Goal: Transaction & Acquisition: Book appointment/travel/reservation

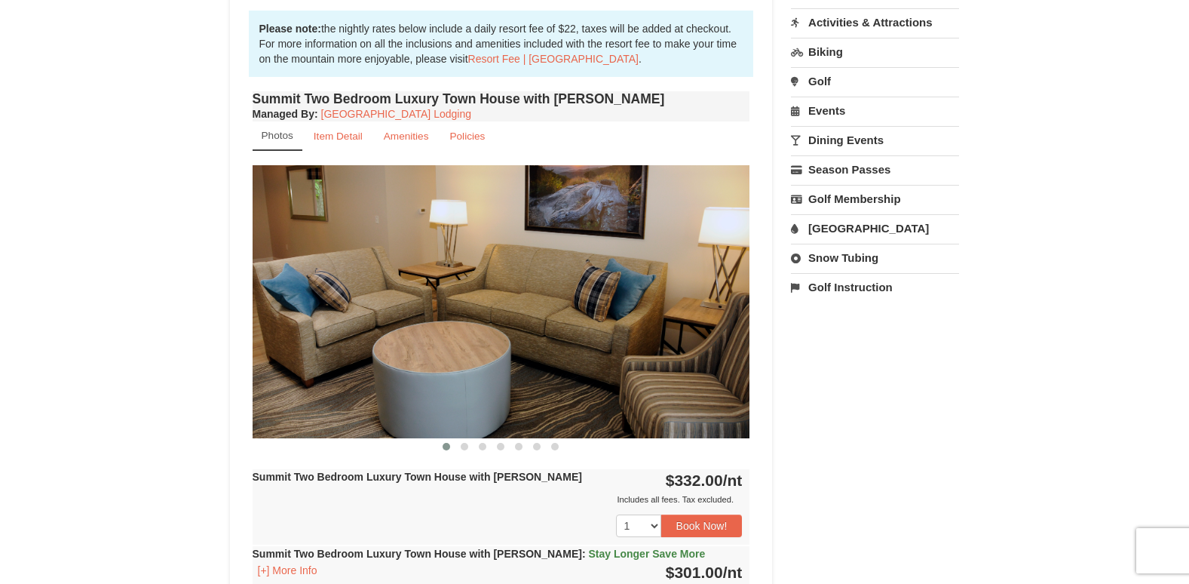
scroll to position [528, 0]
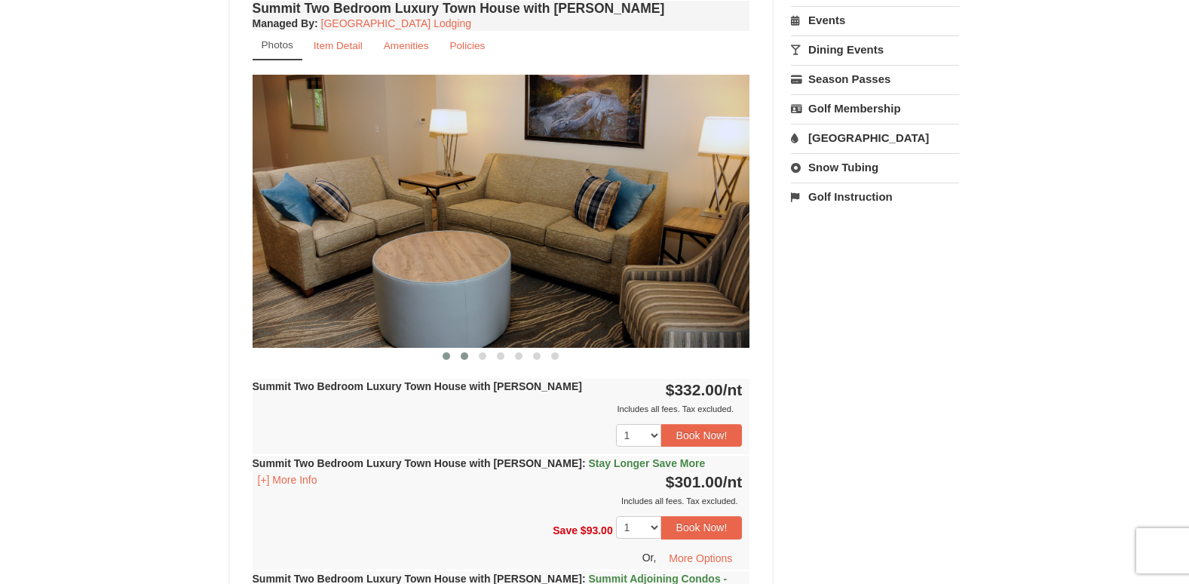
click at [462, 355] on span at bounding box center [465, 356] width 8 height 8
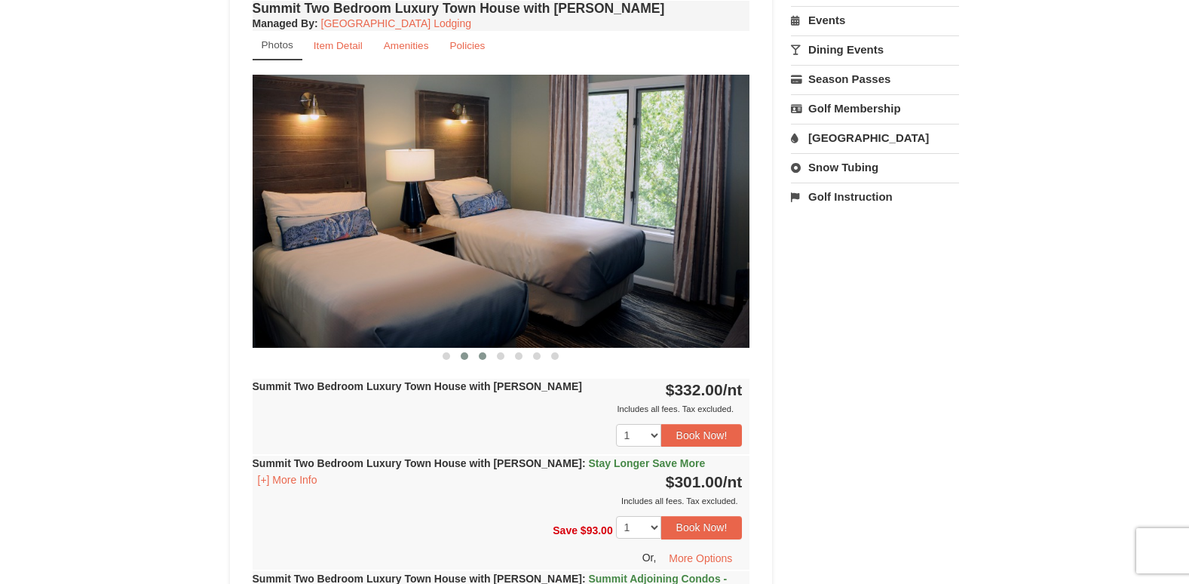
click at [480, 355] on span at bounding box center [483, 356] width 8 height 8
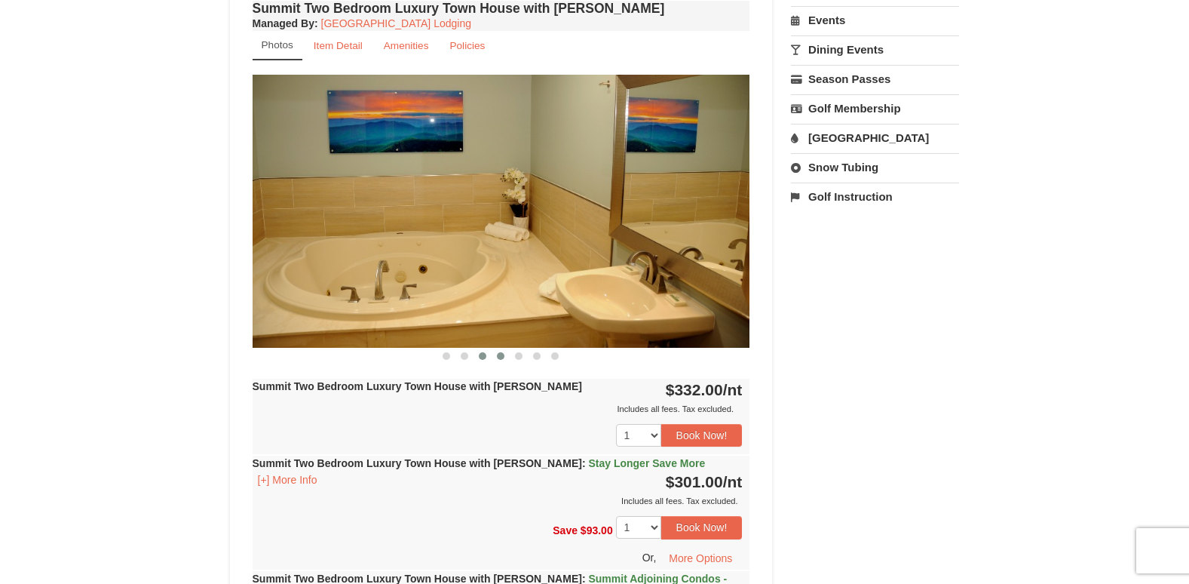
click at [501, 354] on span at bounding box center [501, 356] width 8 height 8
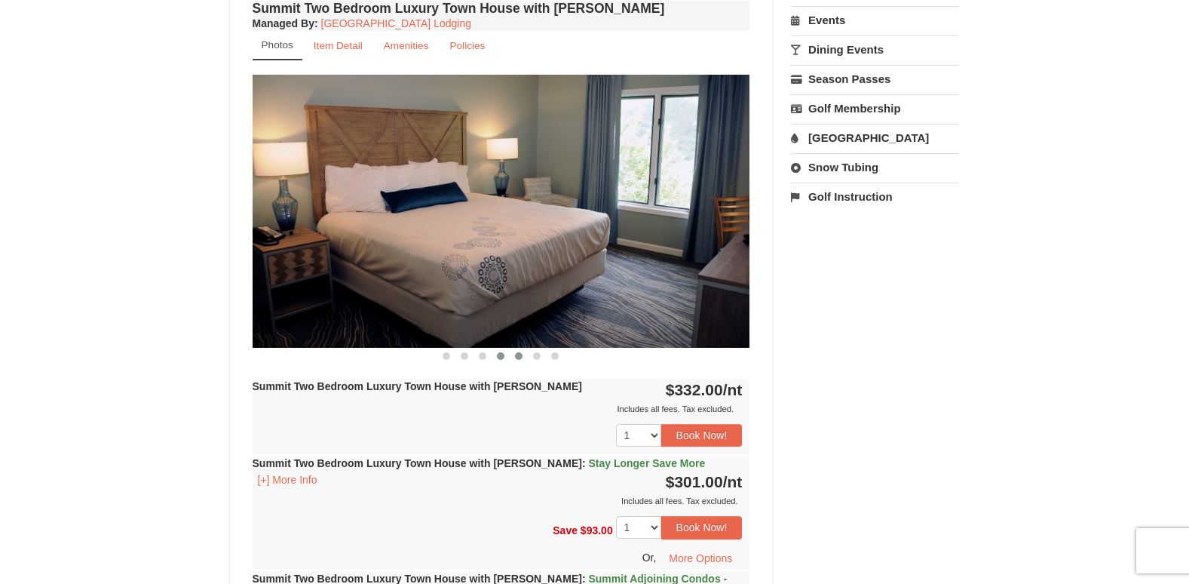
click at [521, 354] on span at bounding box center [519, 356] width 8 height 8
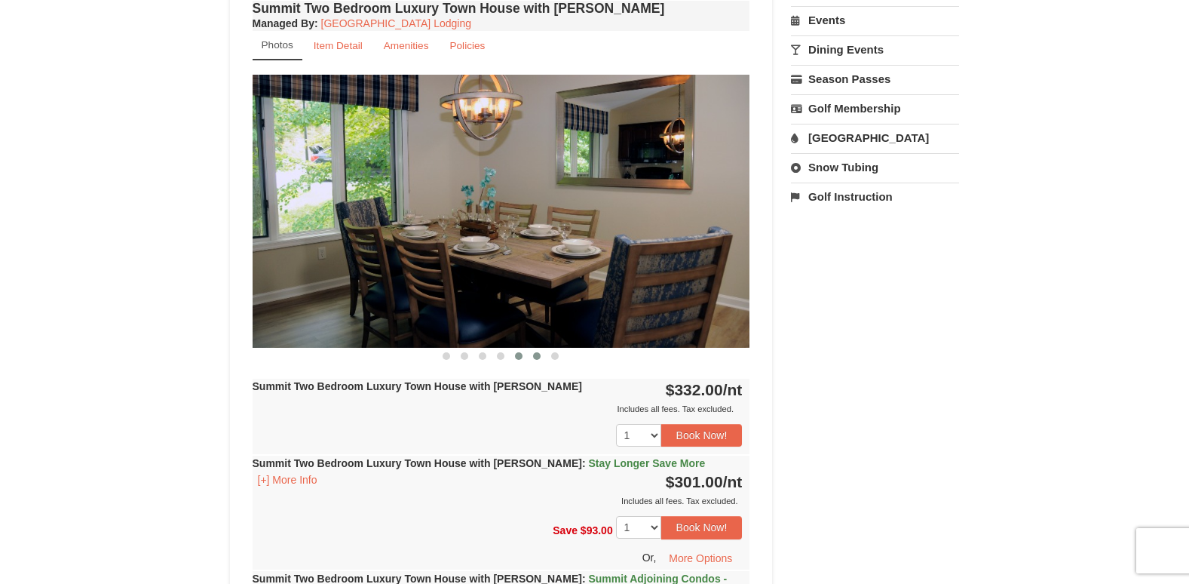
click at [529, 355] on button at bounding box center [537, 355] width 18 height 15
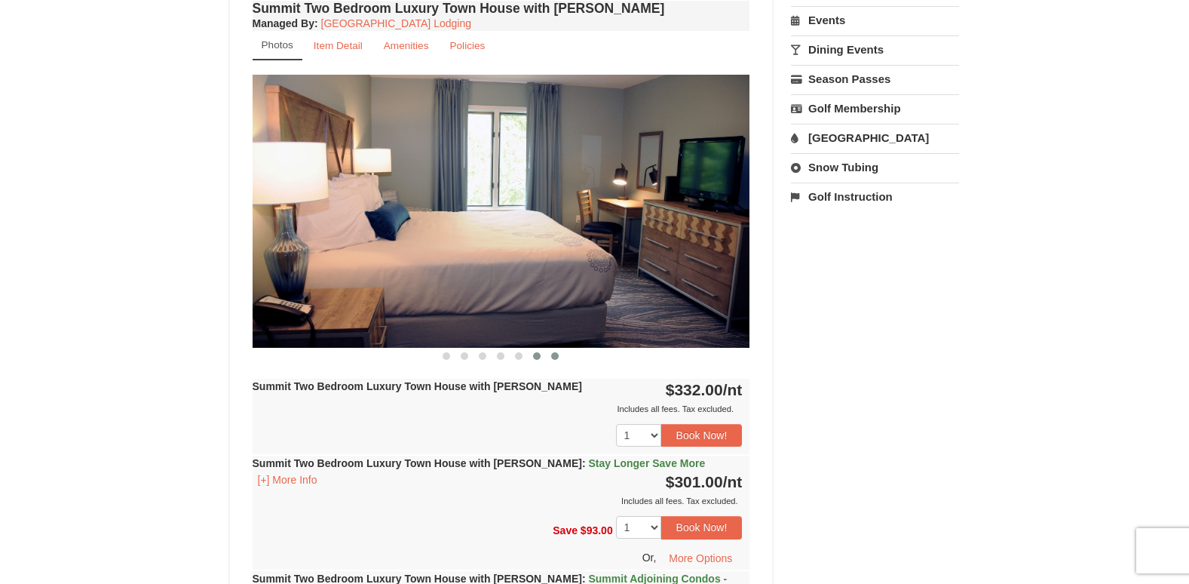
click at [556, 357] on span at bounding box center [555, 356] width 8 height 8
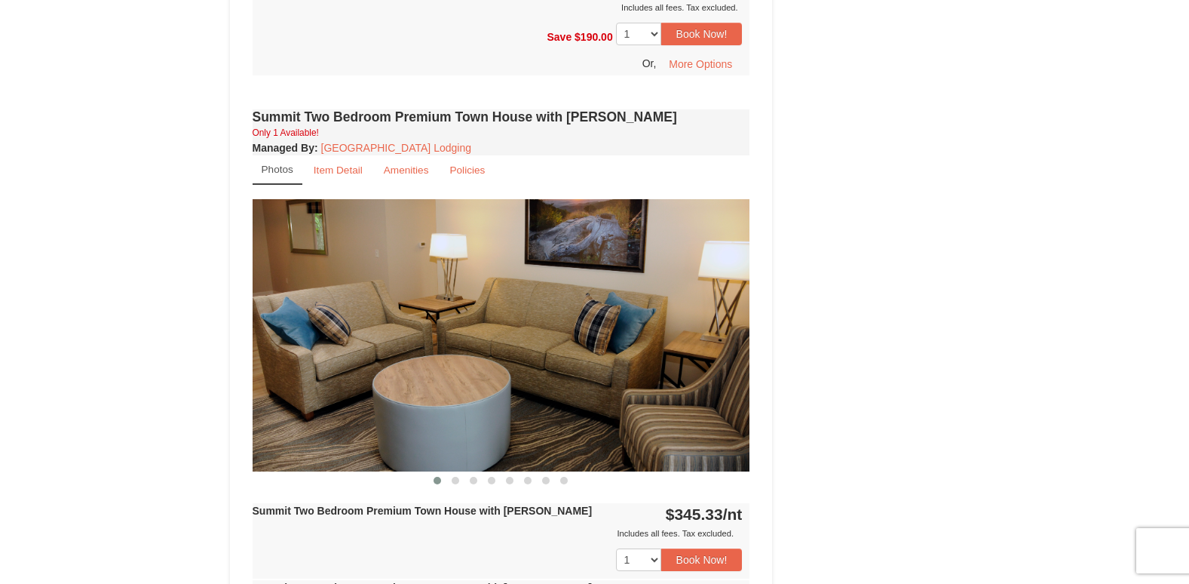
scroll to position [1206, 0]
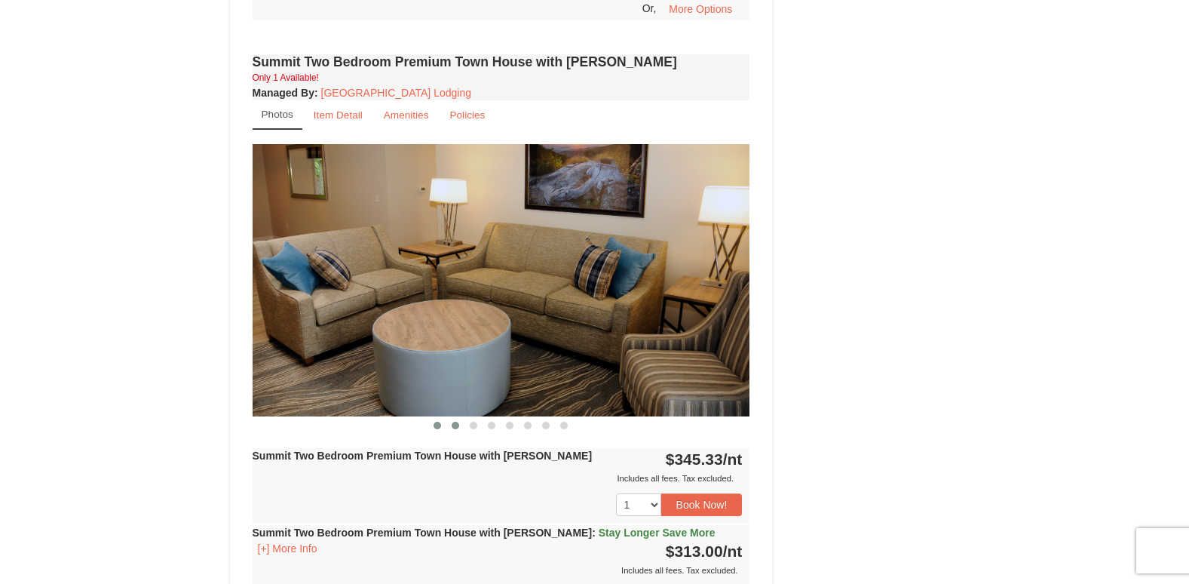
click at [458, 421] on span at bounding box center [456, 425] width 8 height 8
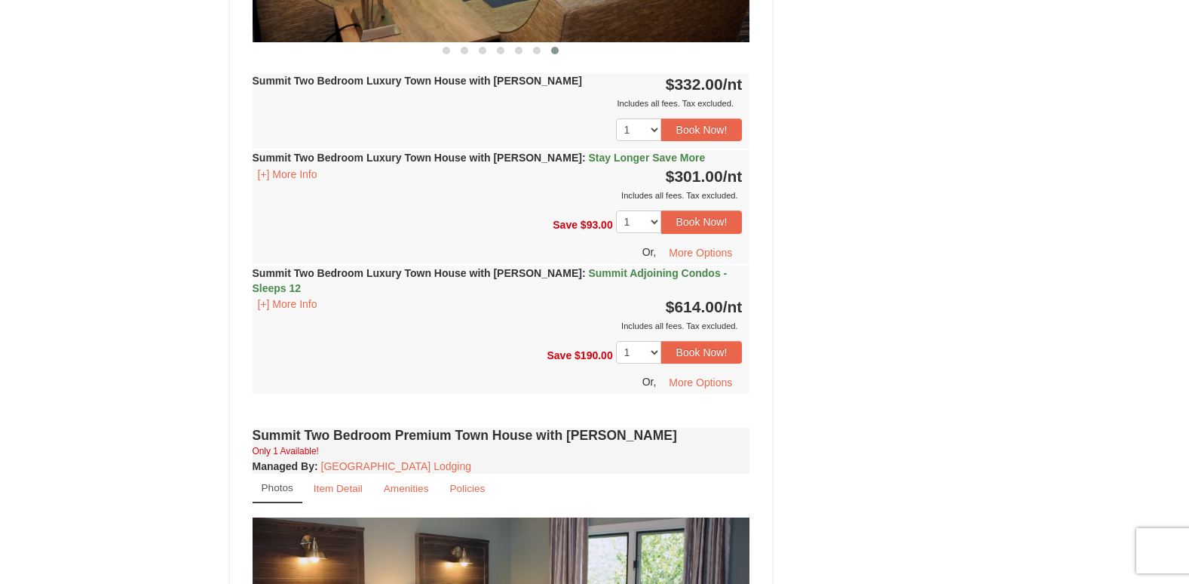
scroll to position [829, 0]
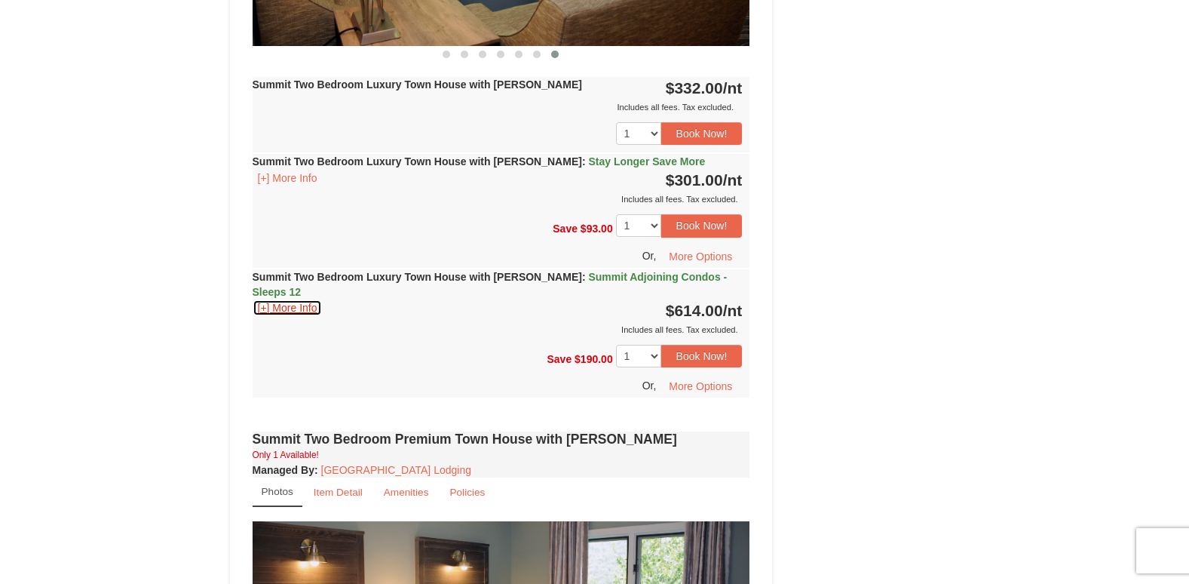
click at [282, 299] on button "[+] More Info" at bounding box center [288, 307] width 70 height 17
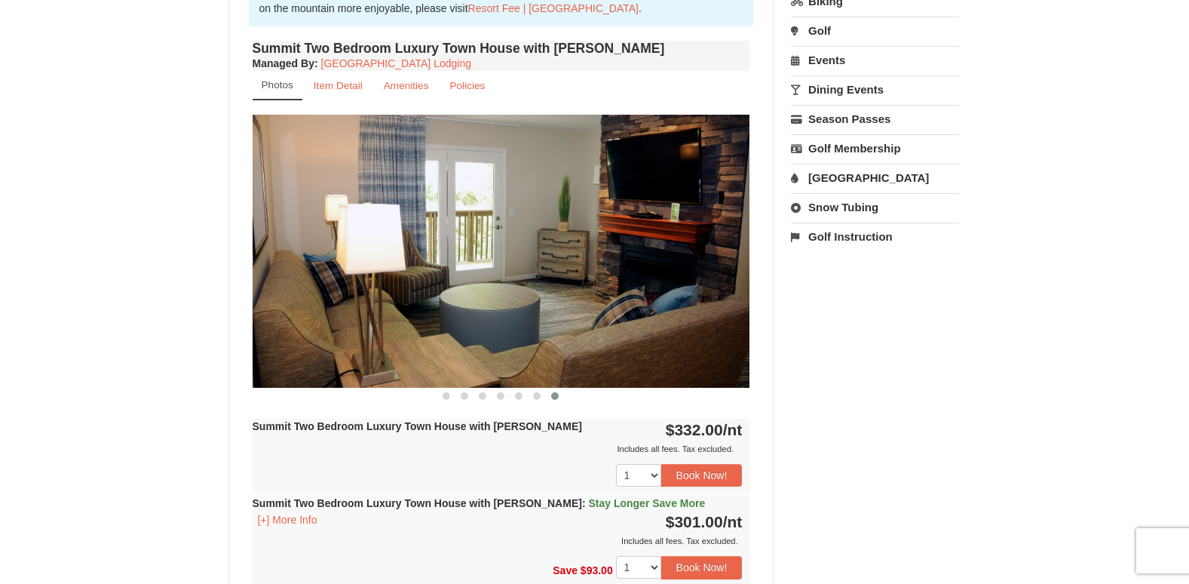
scroll to position [452, 0]
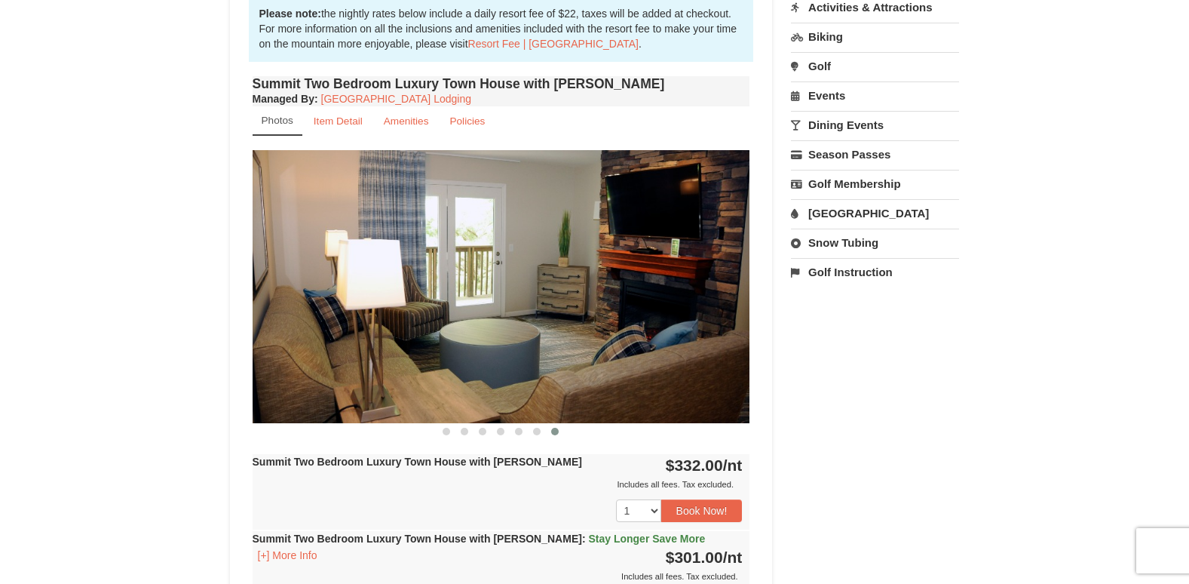
click at [443, 440] on div "Summit Two Bedroom Luxury Town House with Jacuzzi Managed By : Massanutten Reso…" at bounding box center [501, 576] width 505 height 1009
click at [443, 434] on span at bounding box center [447, 432] width 8 height 8
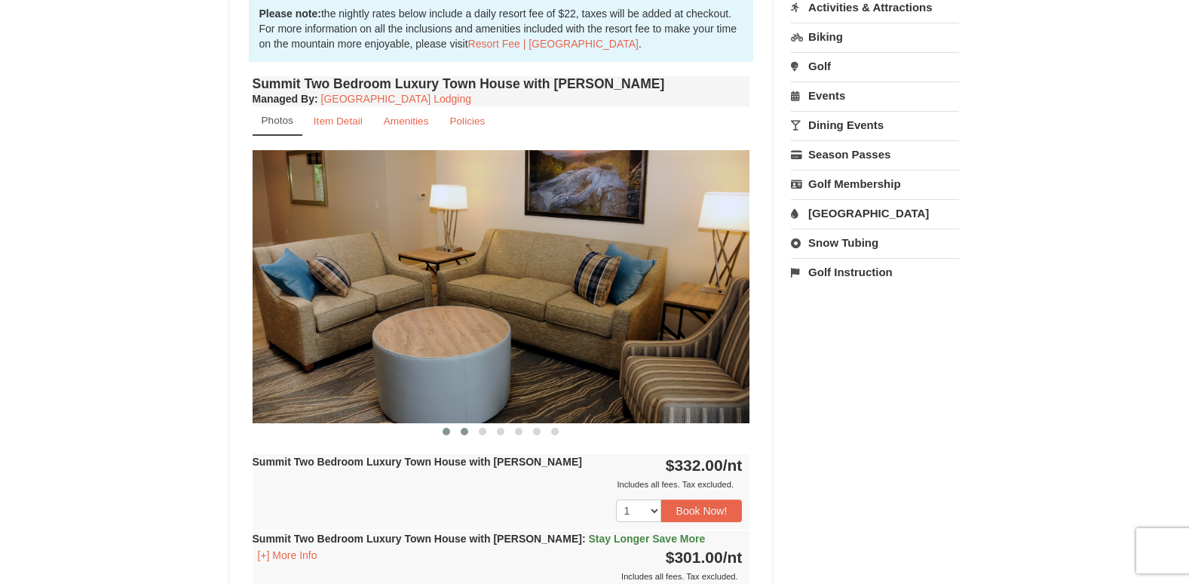
click at [457, 431] on button at bounding box center [464, 431] width 18 height 15
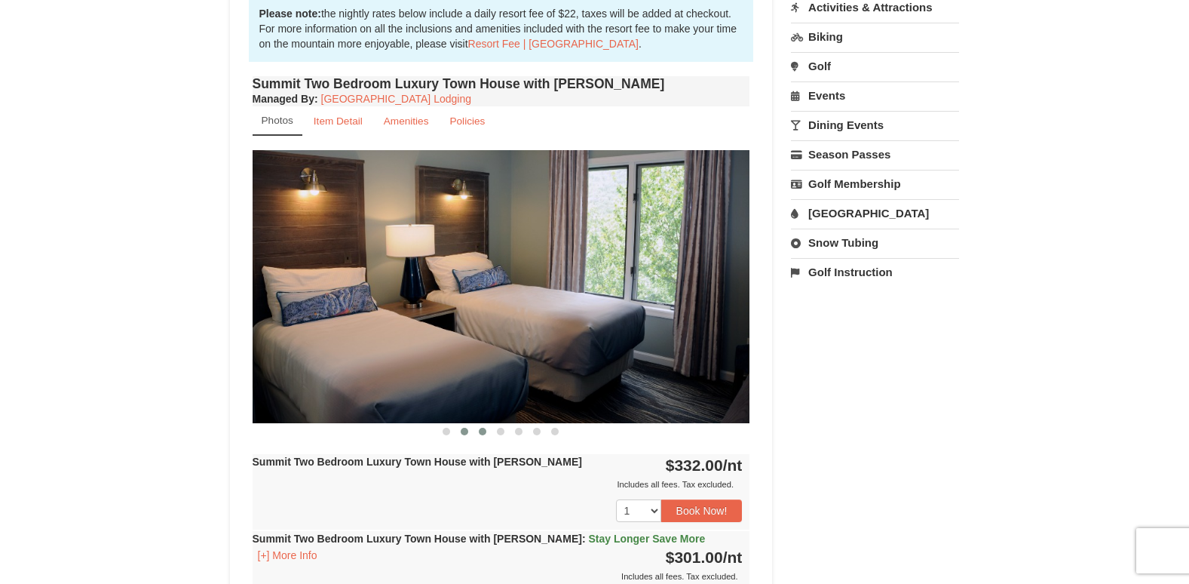
click at [483, 430] on span at bounding box center [483, 432] width 8 height 8
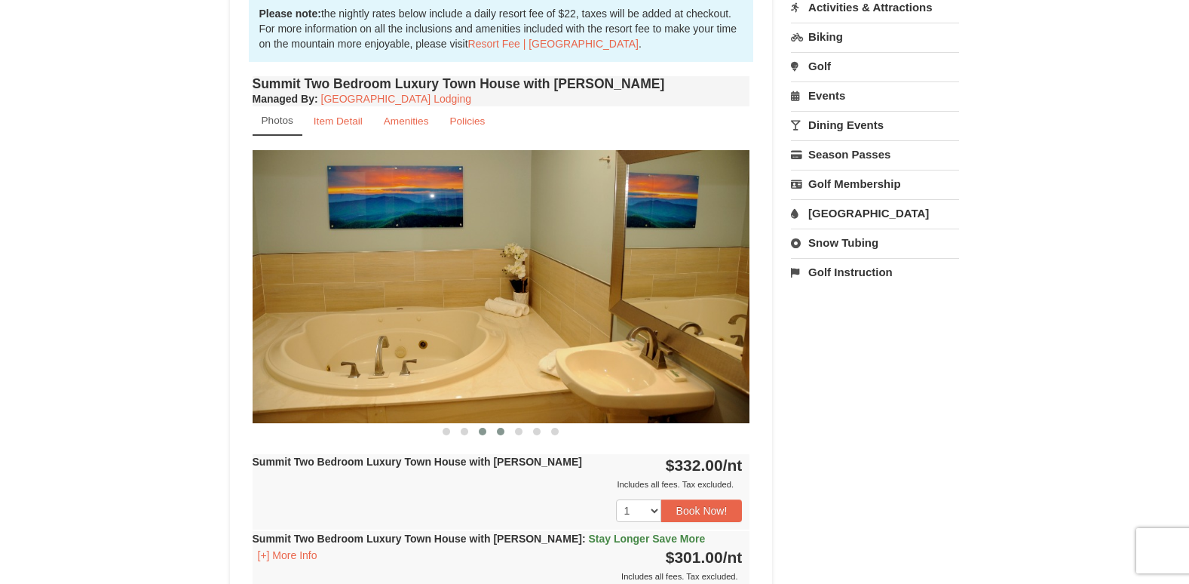
click at [498, 430] on span at bounding box center [501, 432] width 8 height 8
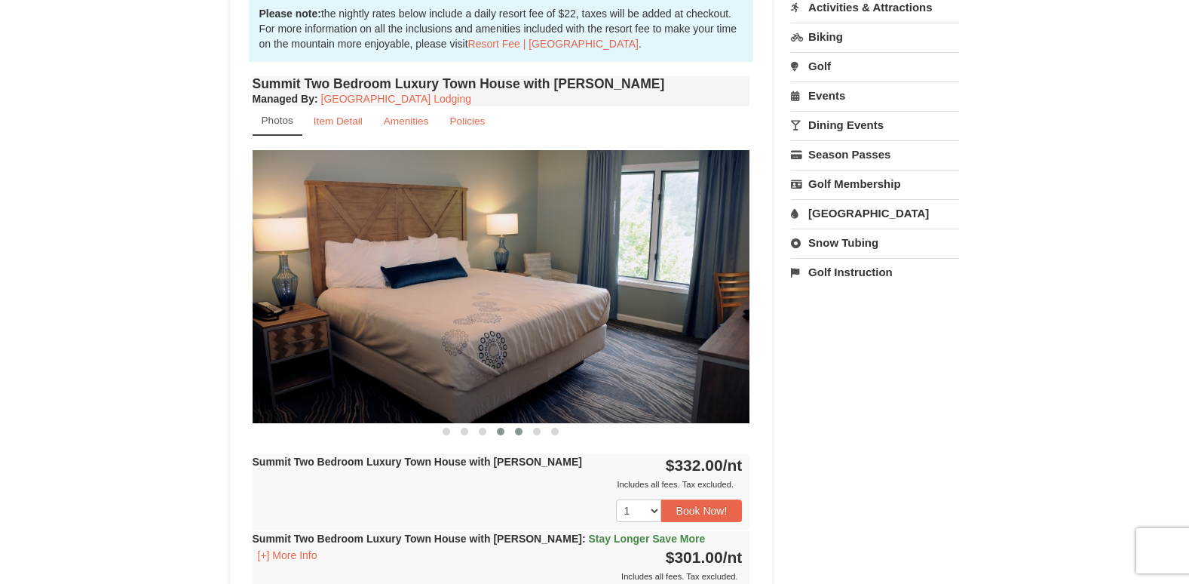
click at [519, 434] on span at bounding box center [519, 432] width 8 height 8
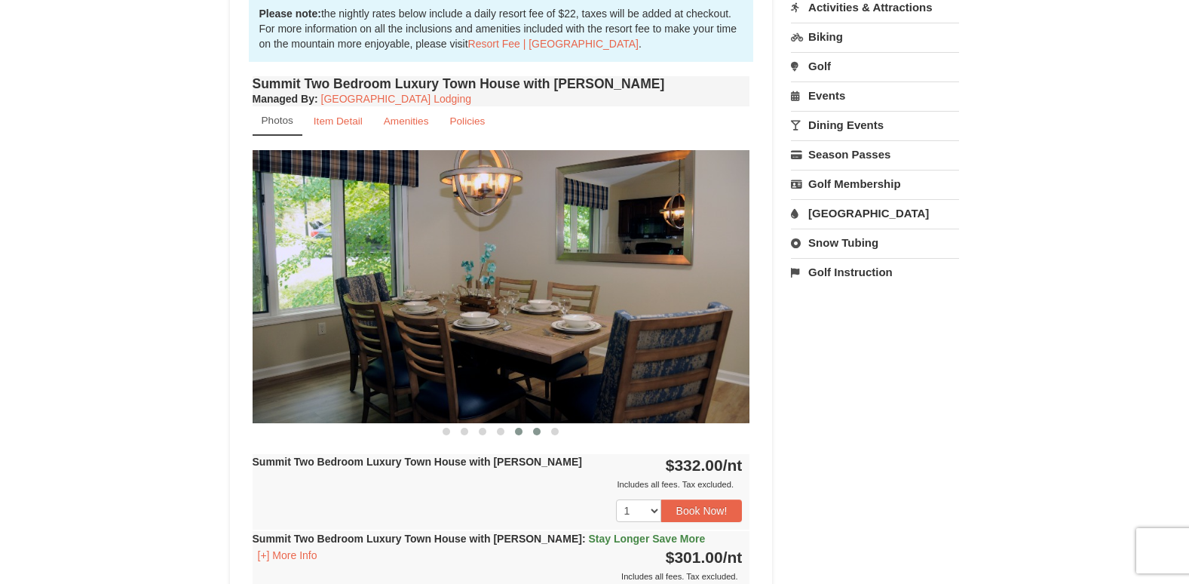
click at [534, 432] on span at bounding box center [537, 432] width 8 height 8
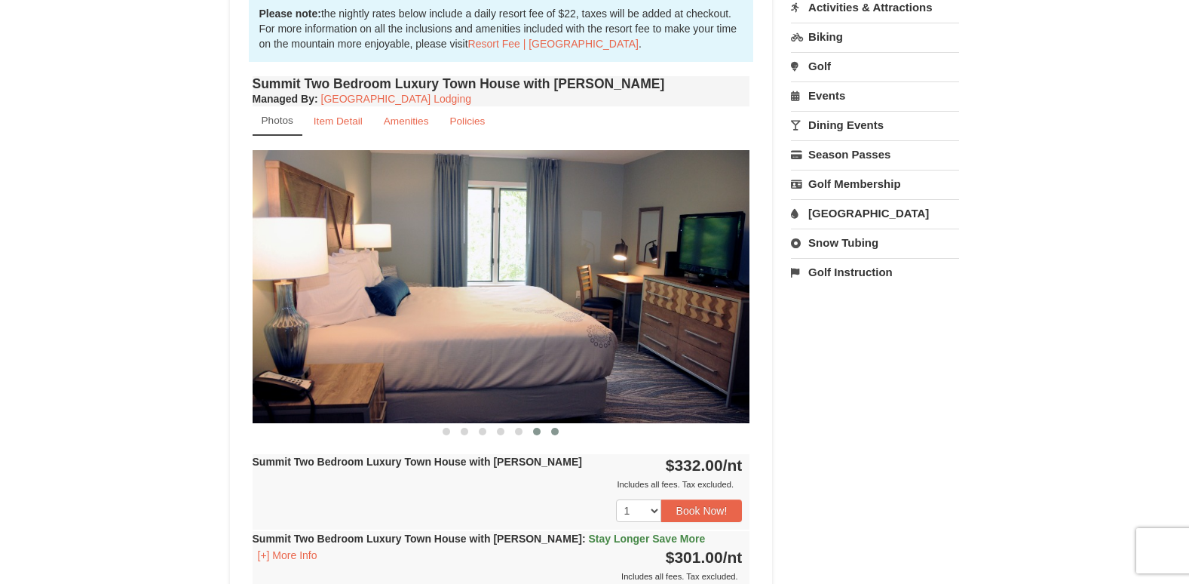
click at [550, 433] on button at bounding box center [555, 431] width 18 height 15
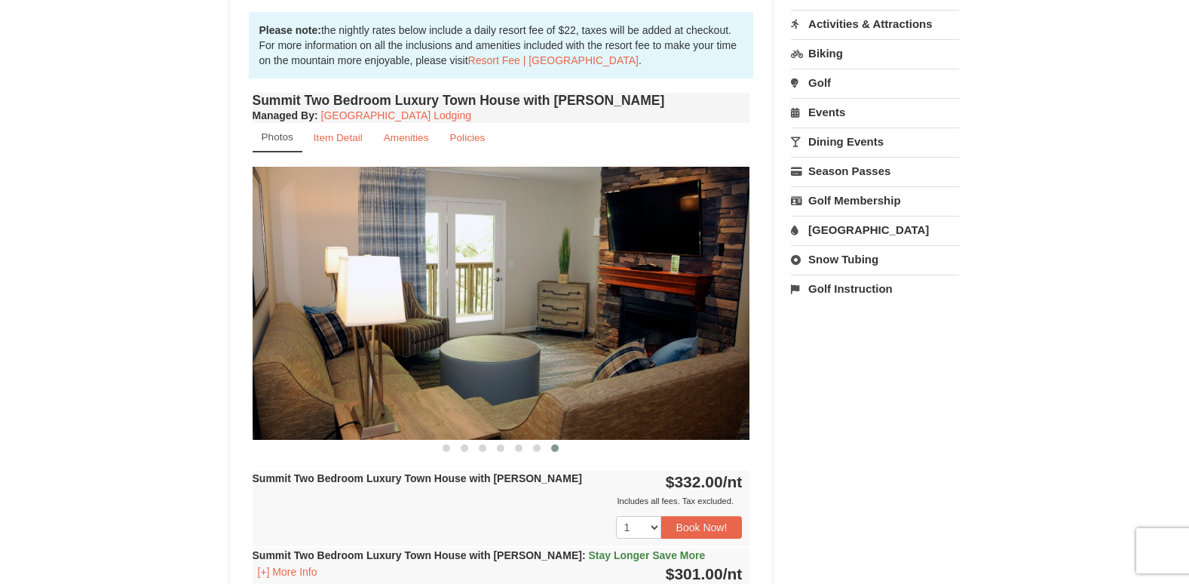
scroll to position [0, 0]
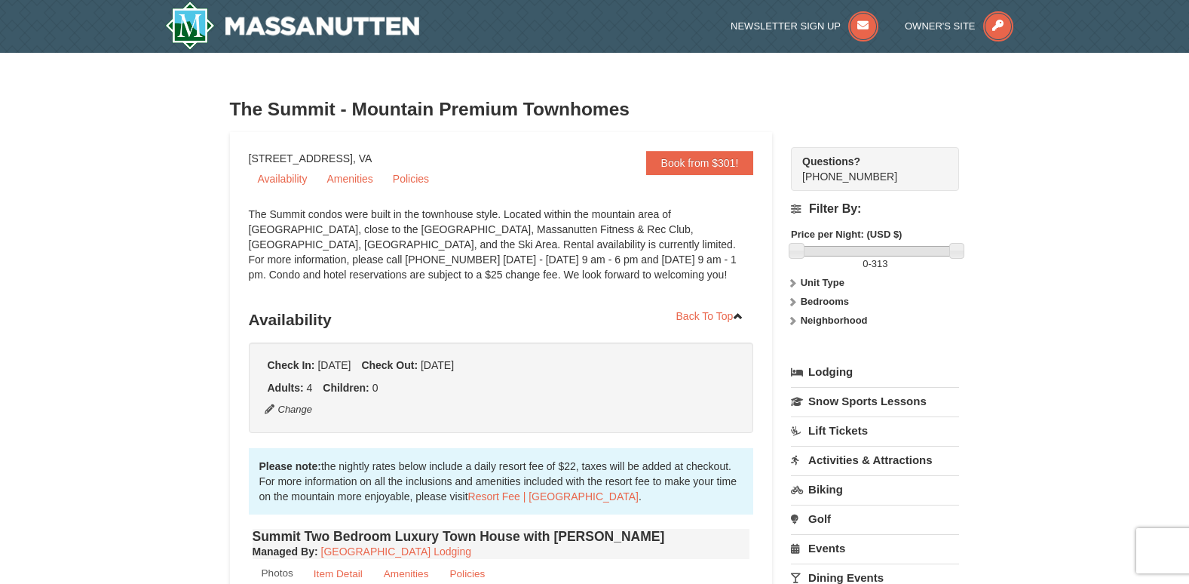
drag, startPoint x: 909, startPoint y: 492, endPoint x: 840, endPoint y: 83, distance: 415.2
drag, startPoint x: 1016, startPoint y: 348, endPoint x: 1025, endPoint y: 112, distance: 236.2
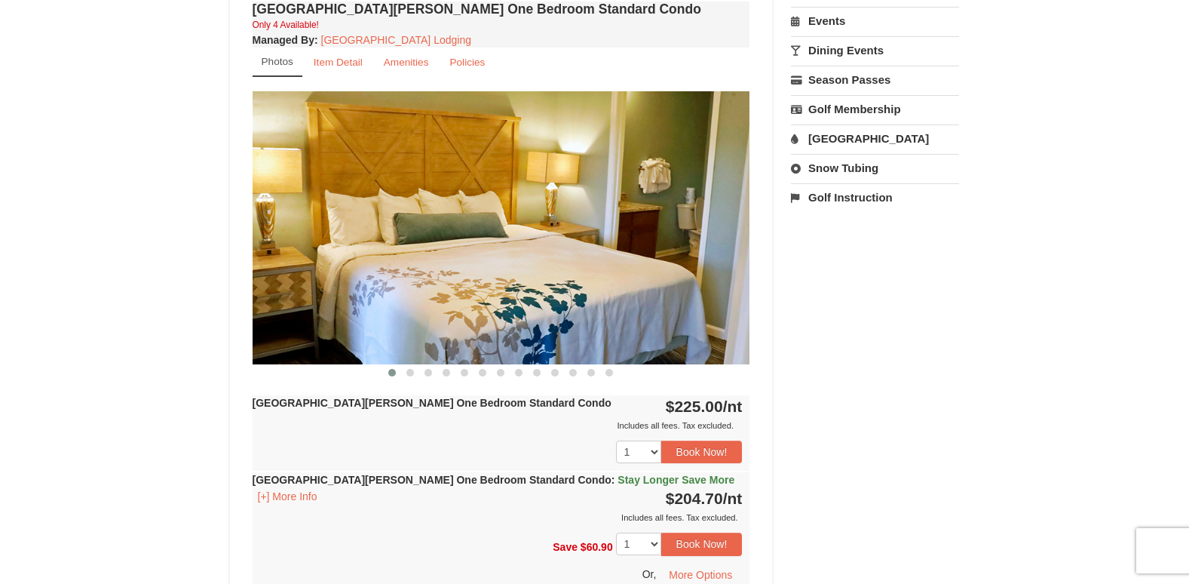
scroll to position [528, 0]
click at [408, 369] on span at bounding box center [410, 372] width 8 height 8
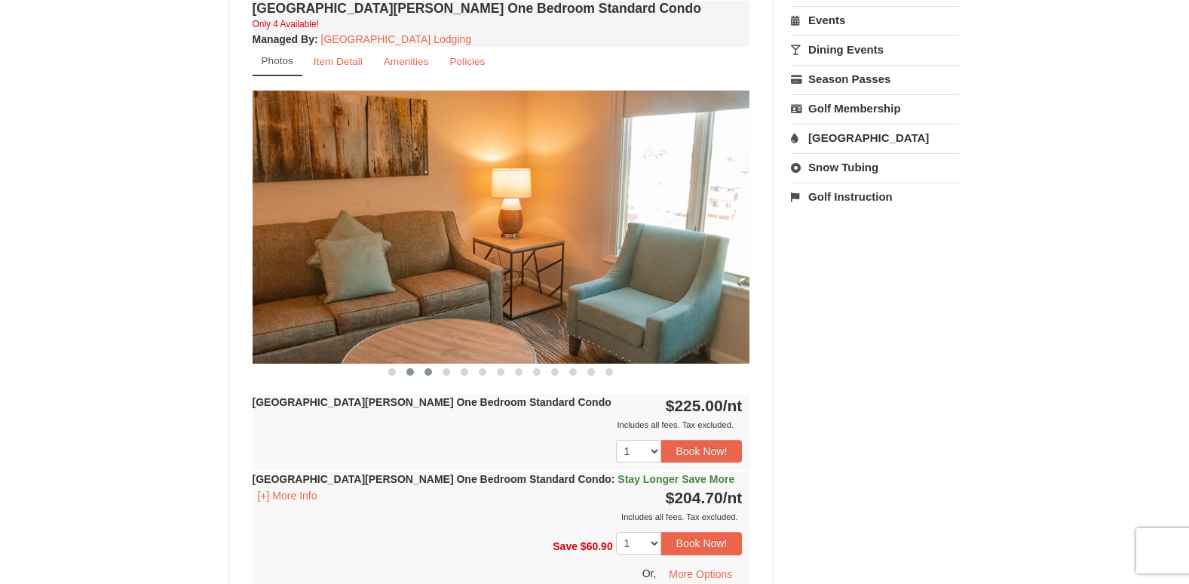
click at [427, 372] on span at bounding box center [428, 372] width 8 height 8
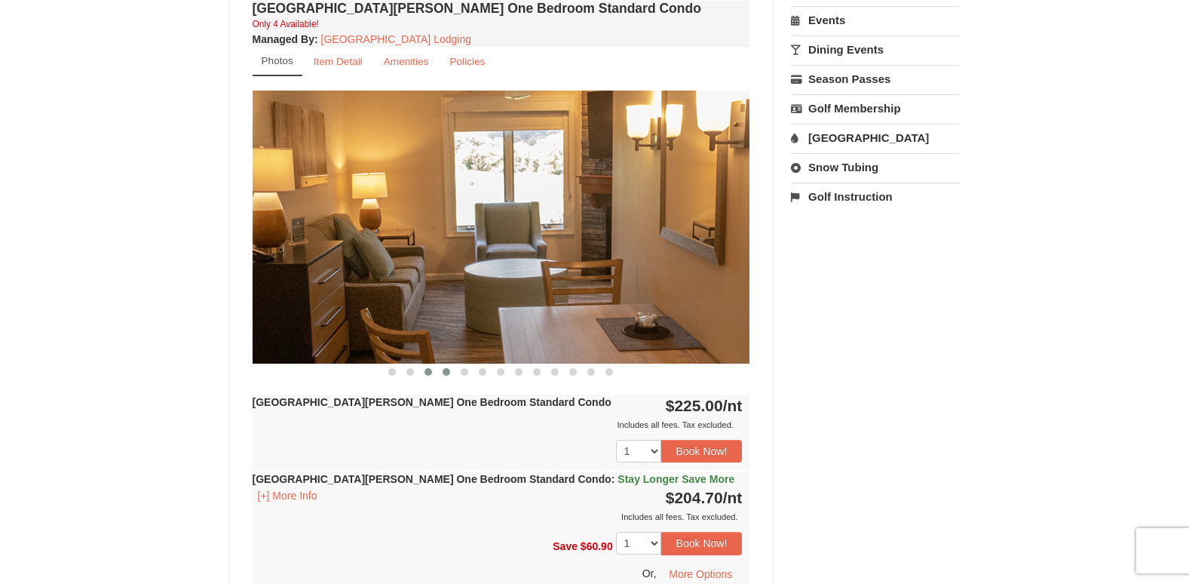
click at [449, 373] on span at bounding box center [447, 372] width 8 height 8
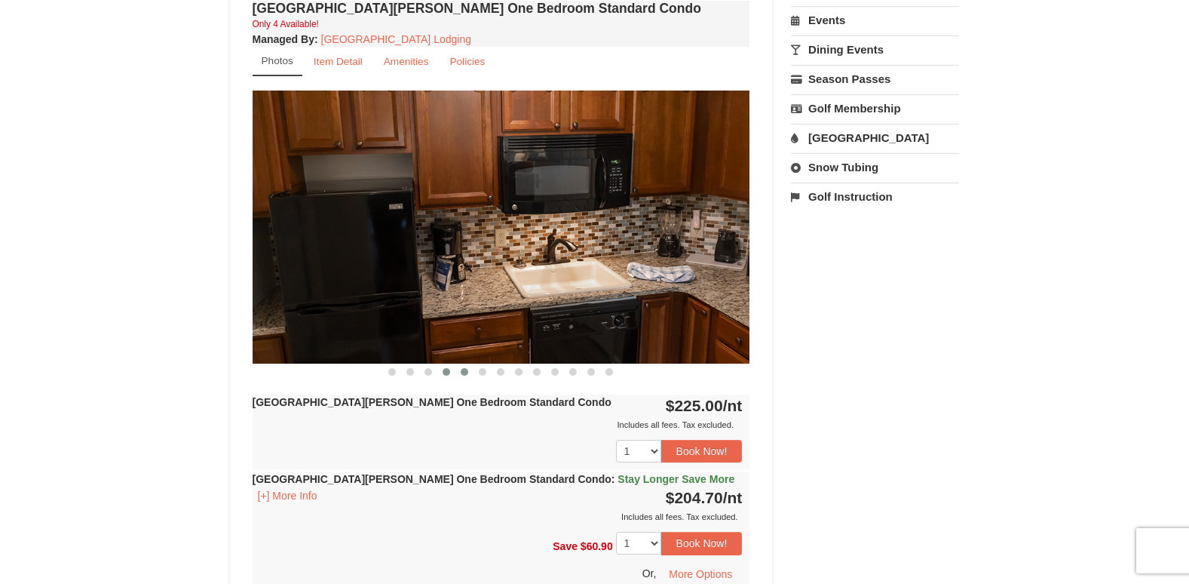
click at [465, 373] on span at bounding box center [465, 372] width 8 height 8
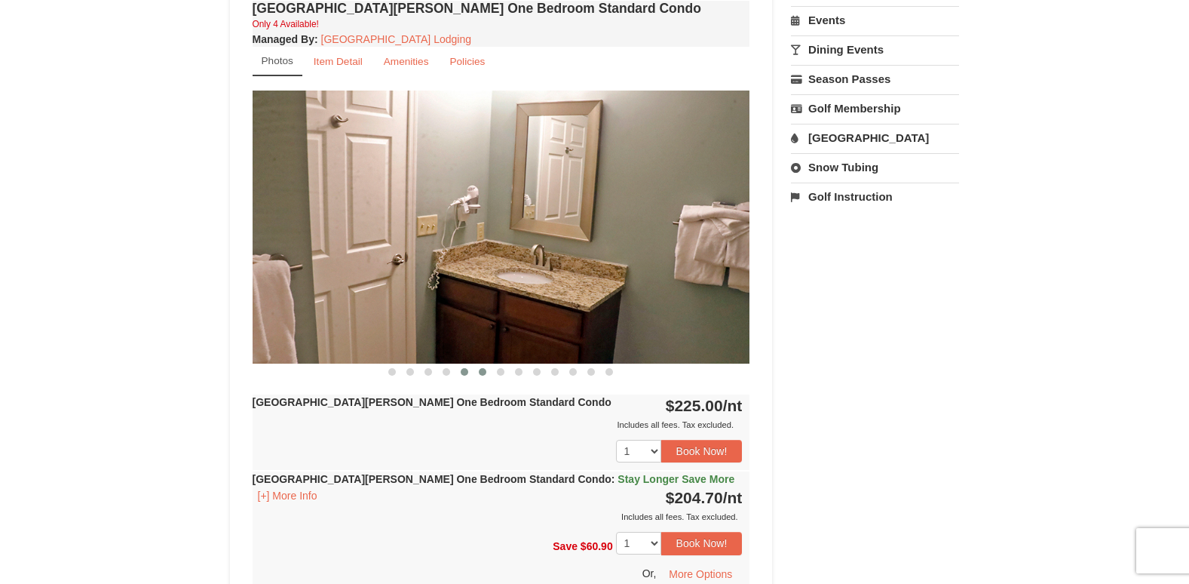
click at [483, 374] on span at bounding box center [483, 372] width 8 height 8
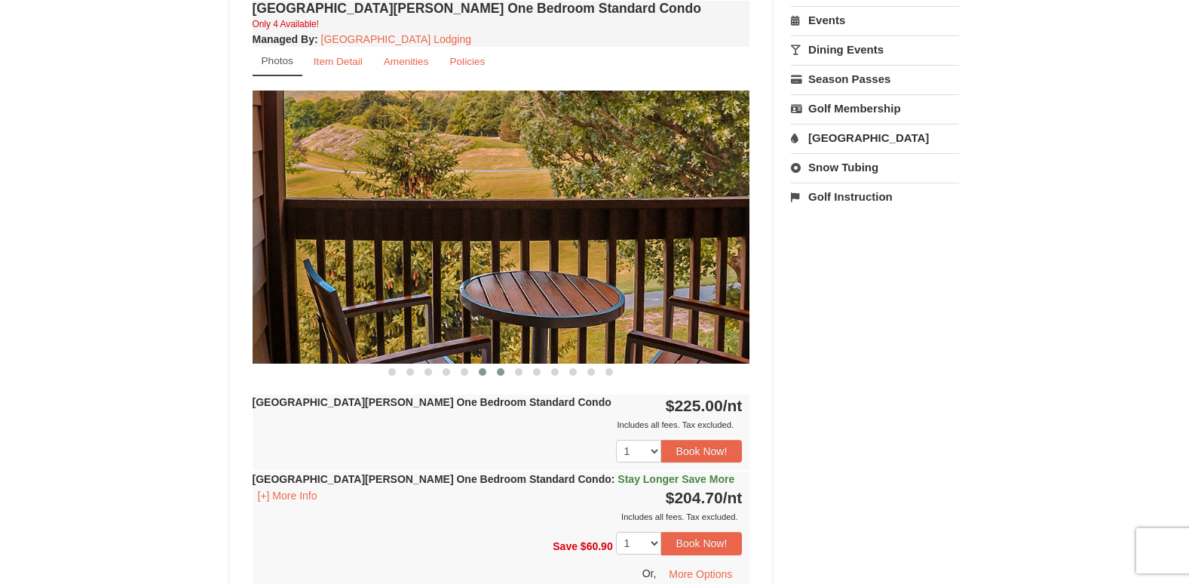
click at [500, 374] on span at bounding box center [501, 372] width 8 height 8
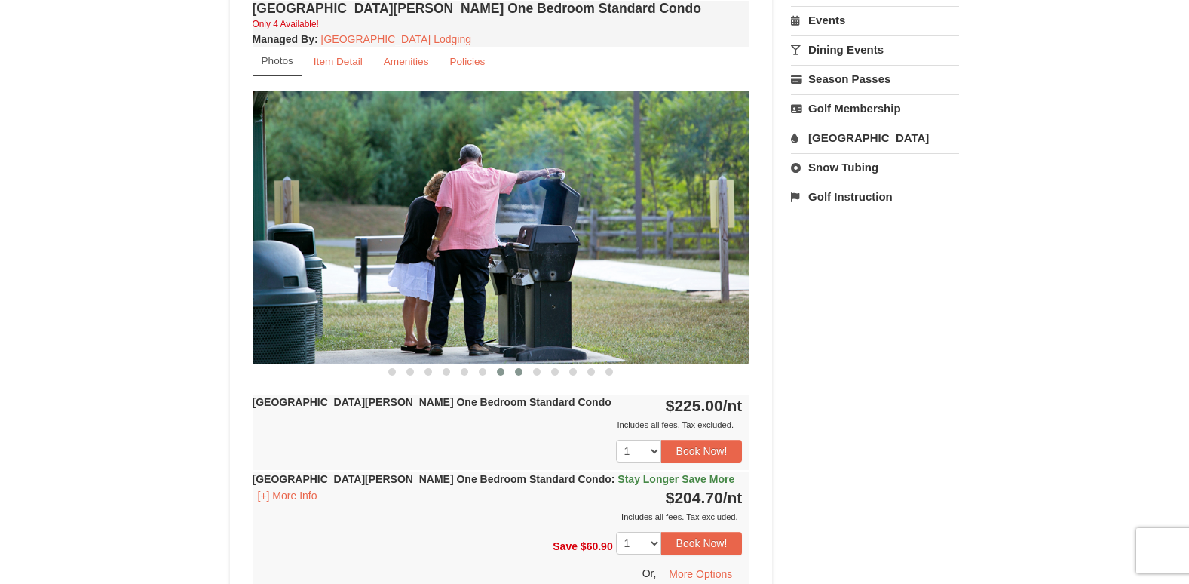
click at [513, 373] on button at bounding box center [519, 371] width 18 height 15
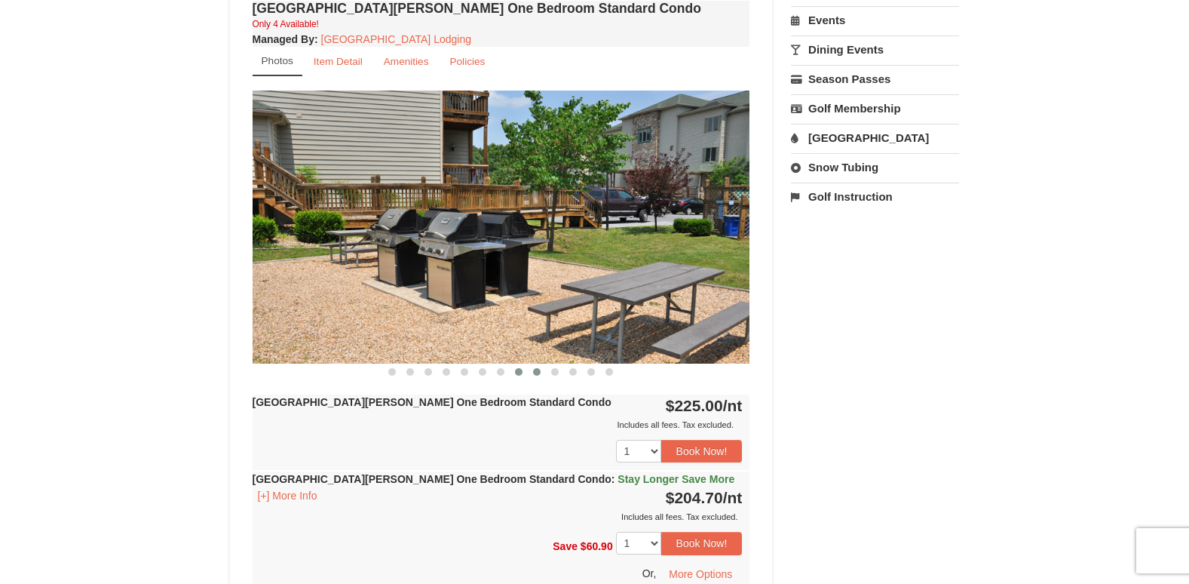
click at [541, 374] on button at bounding box center [537, 371] width 18 height 15
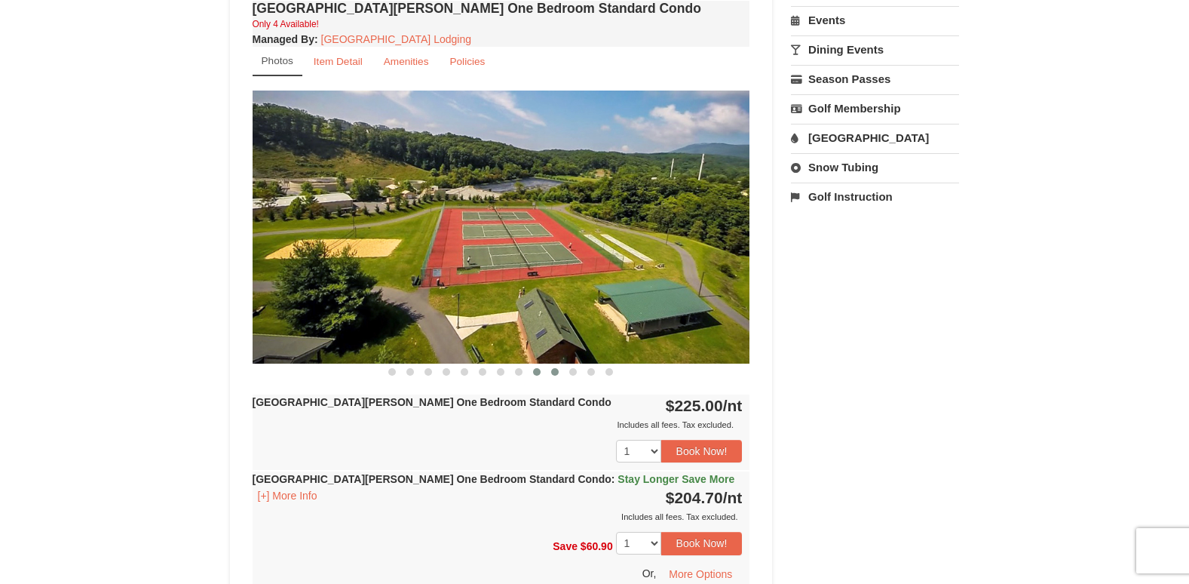
click at [555, 374] on span at bounding box center [555, 372] width 8 height 8
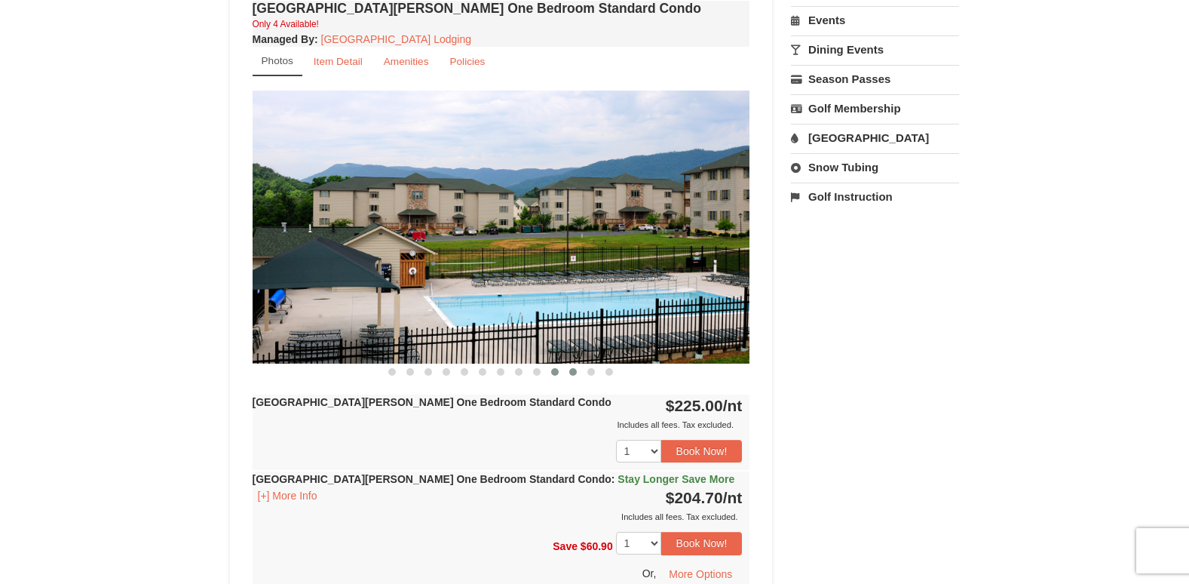
click at [571, 373] on span at bounding box center [573, 372] width 8 height 8
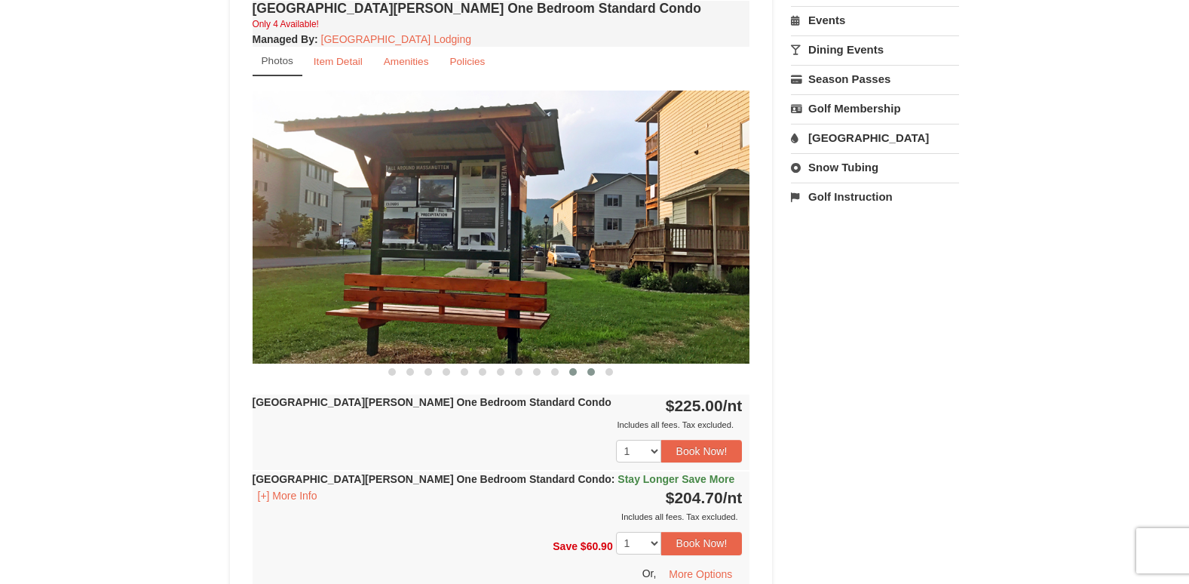
click at [594, 375] on button at bounding box center [591, 371] width 18 height 15
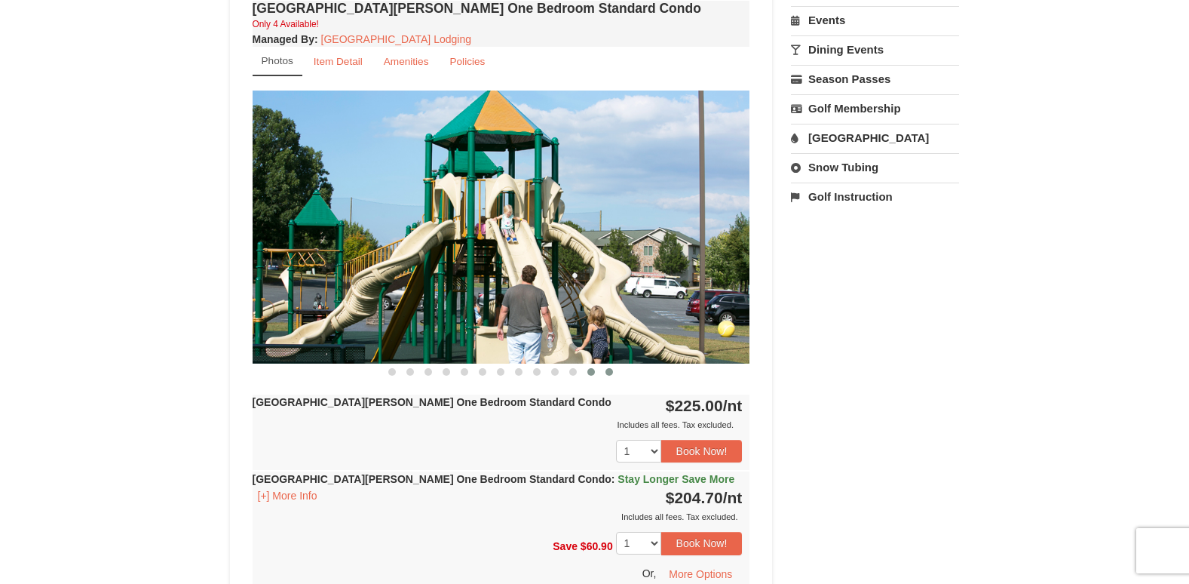
click at [606, 372] on span at bounding box center [609, 372] width 8 height 8
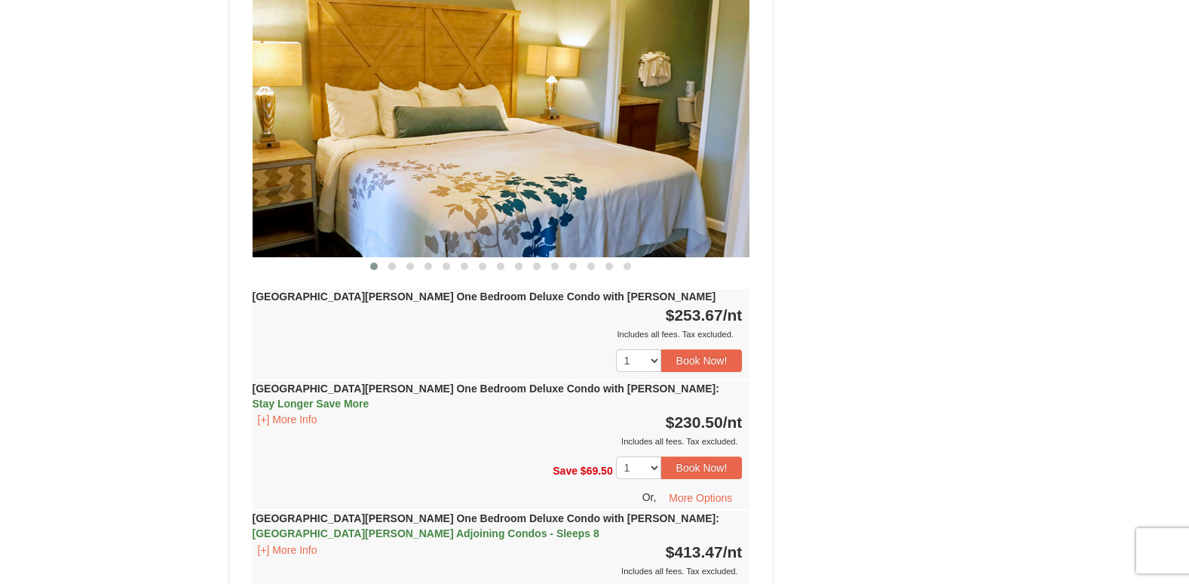
scroll to position [1433, 0]
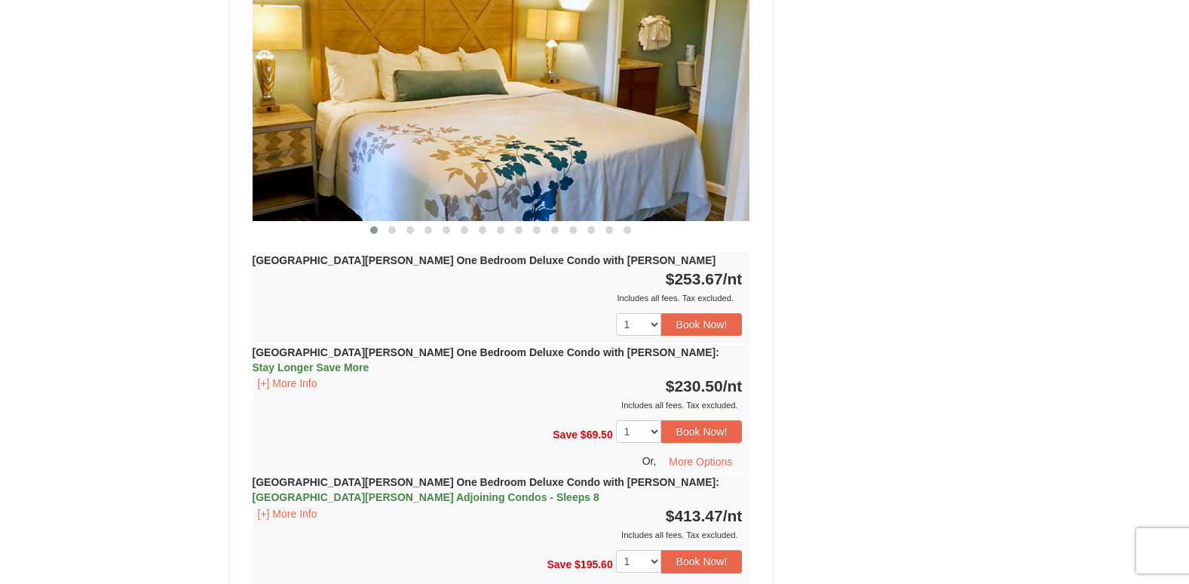
click at [523, 254] on strong "[GEOGRAPHIC_DATA][PERSON_NAME] One Bedroom Deluxe Condo with [PERSON_NAME]" at bounding box center [485, 260] width 464 height 12
click at [388, 226] on span at bounding box center [392, 230] width 8 height 8
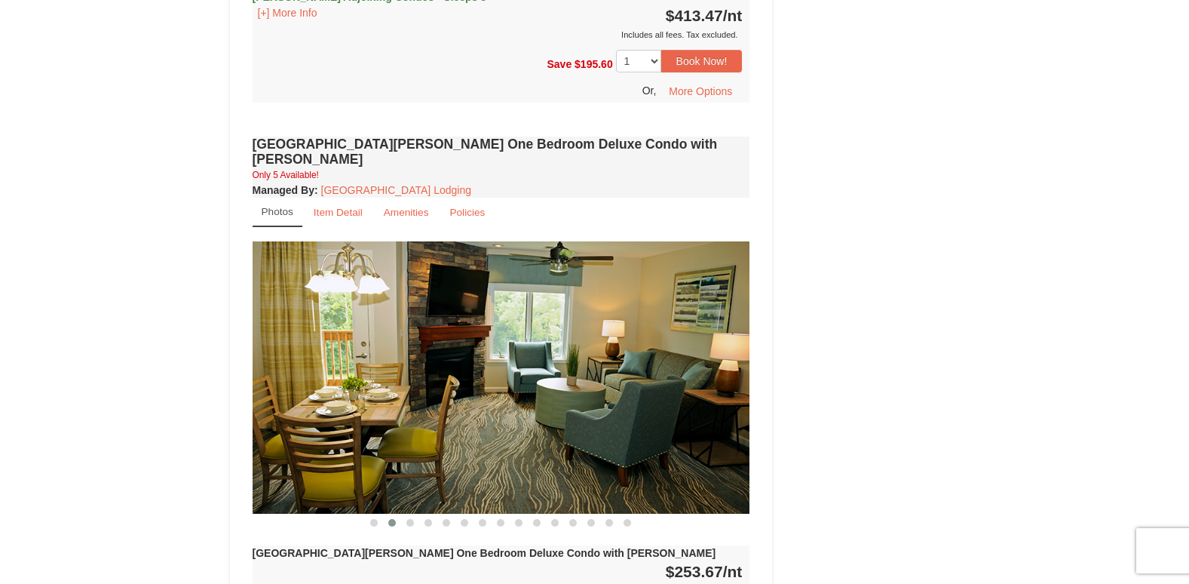
scroll to position [1131, 0]
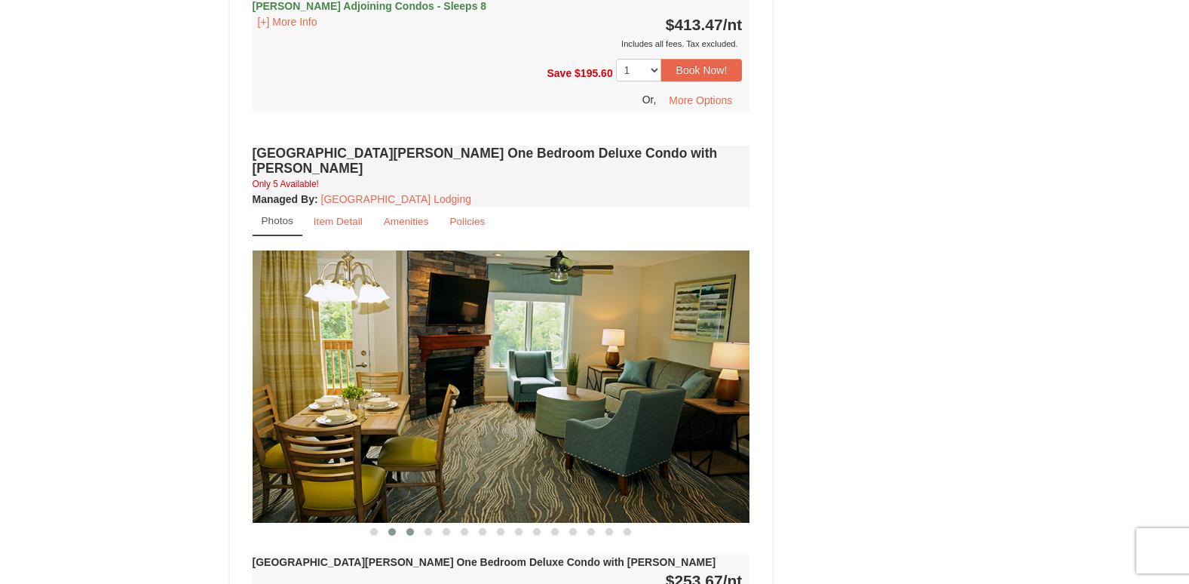
click at [410, 528] on span at bounding box center [410, 532] width 8 height 8
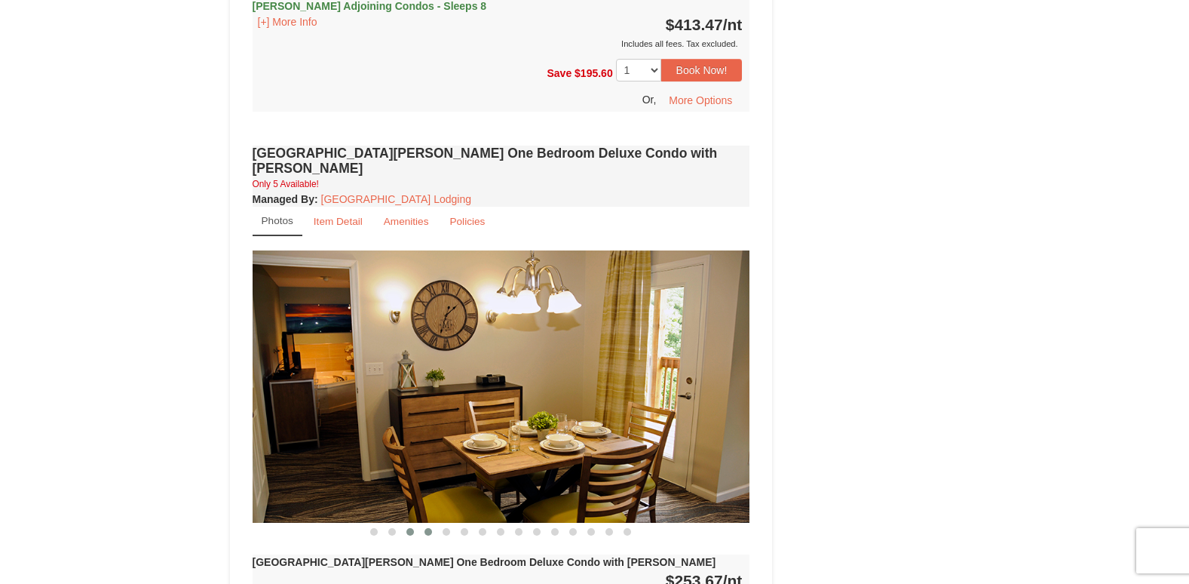
click at [432, 524] on button at bounding box center [428, 531] width 18 height 15
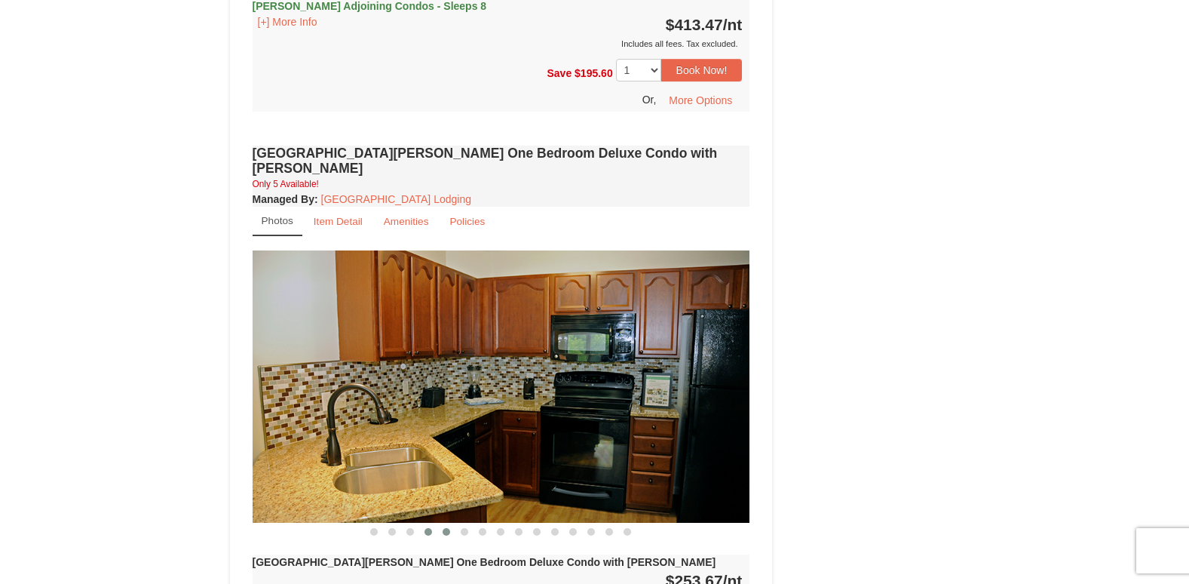
click at [446, 528] on span at bounding box center [447, 532] width 8 height 8
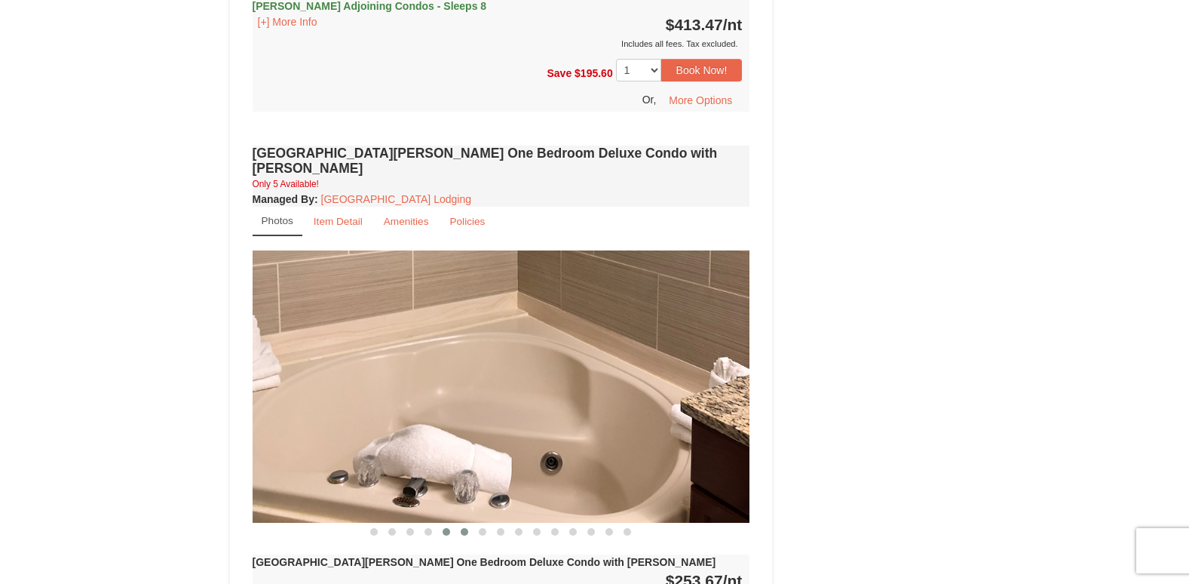
click at [456, 524] on button at bounding box center [464, 531] width 18 height 15
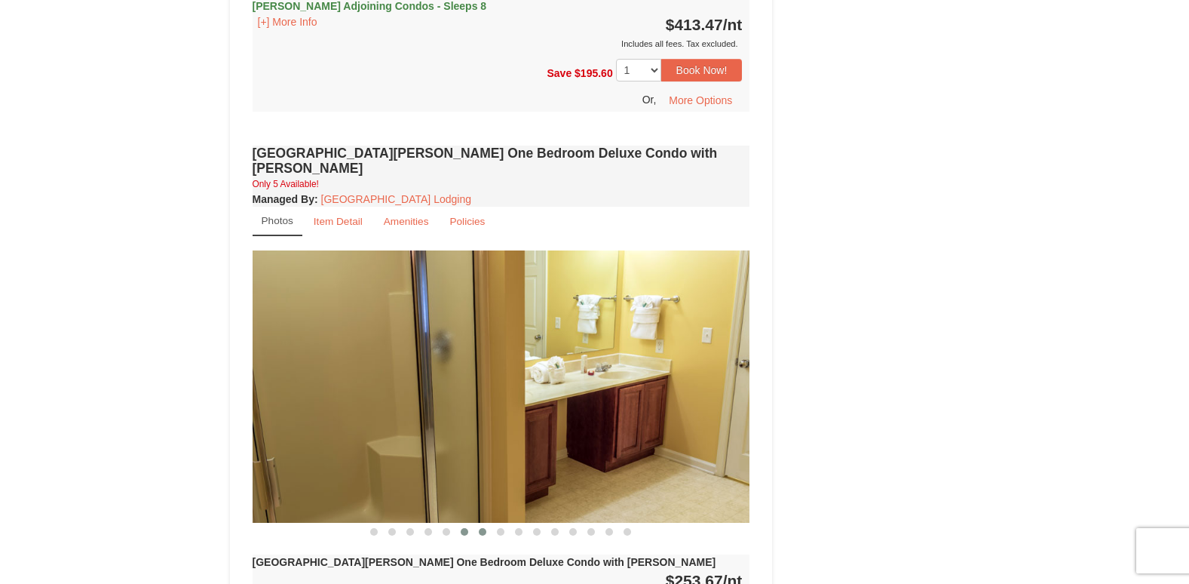
click at [486, 528] on span at bounding box center [483, 532] width 8 height 8
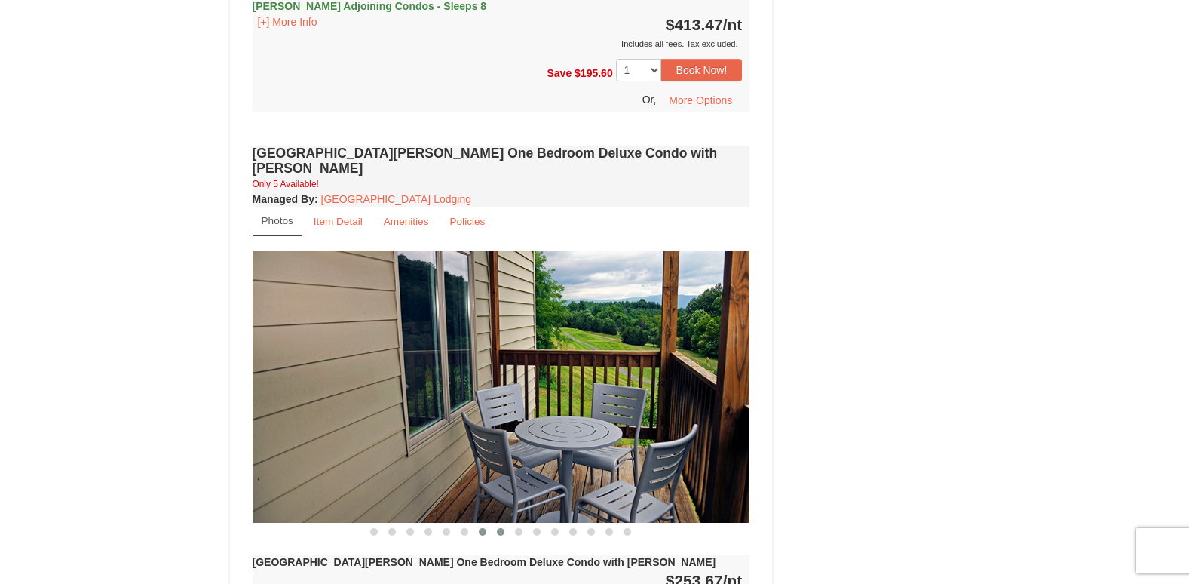
click at [499, 528] on span at bounding box center [501, 532] width 8 height 8
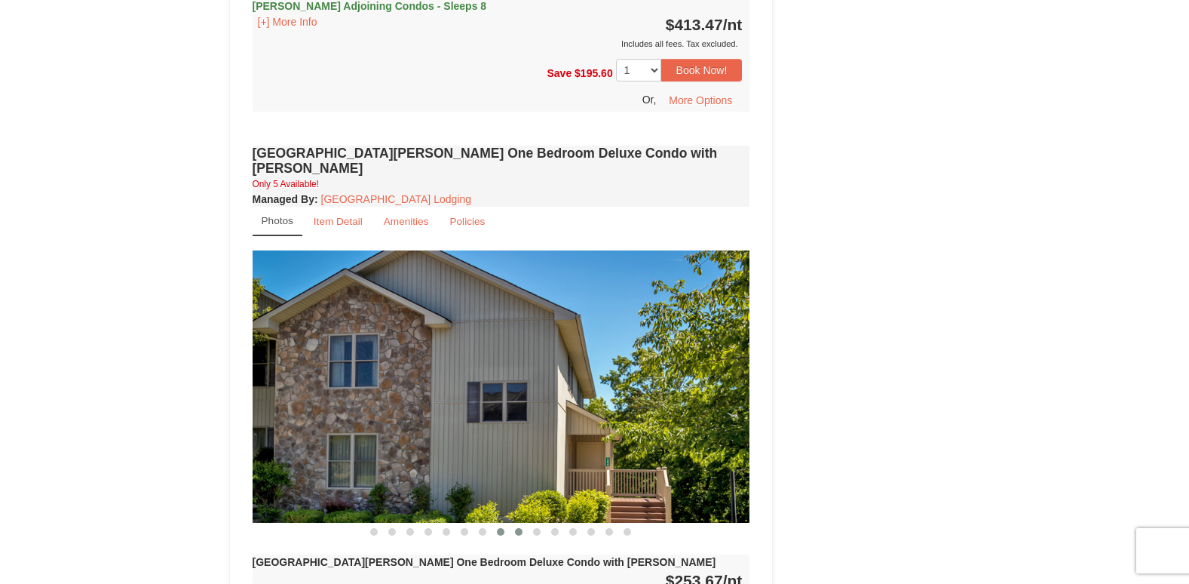
click at [518, 528] on span at bounding box center [519, 532] width 8 height 8
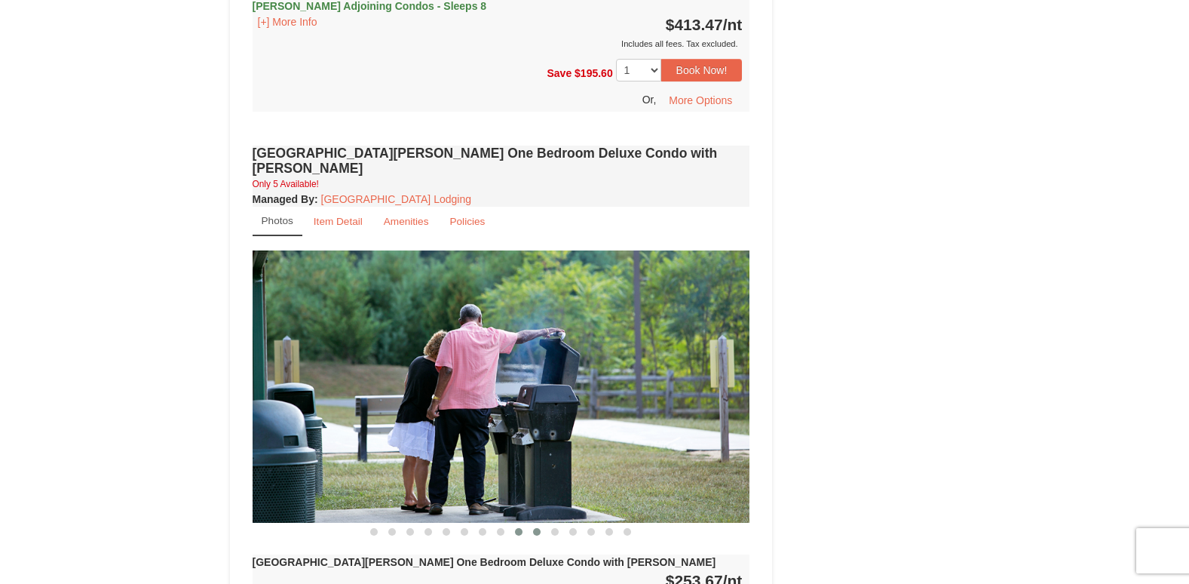
click at [544, 524] on button at bounding box center [537, 531] width 18 height 15
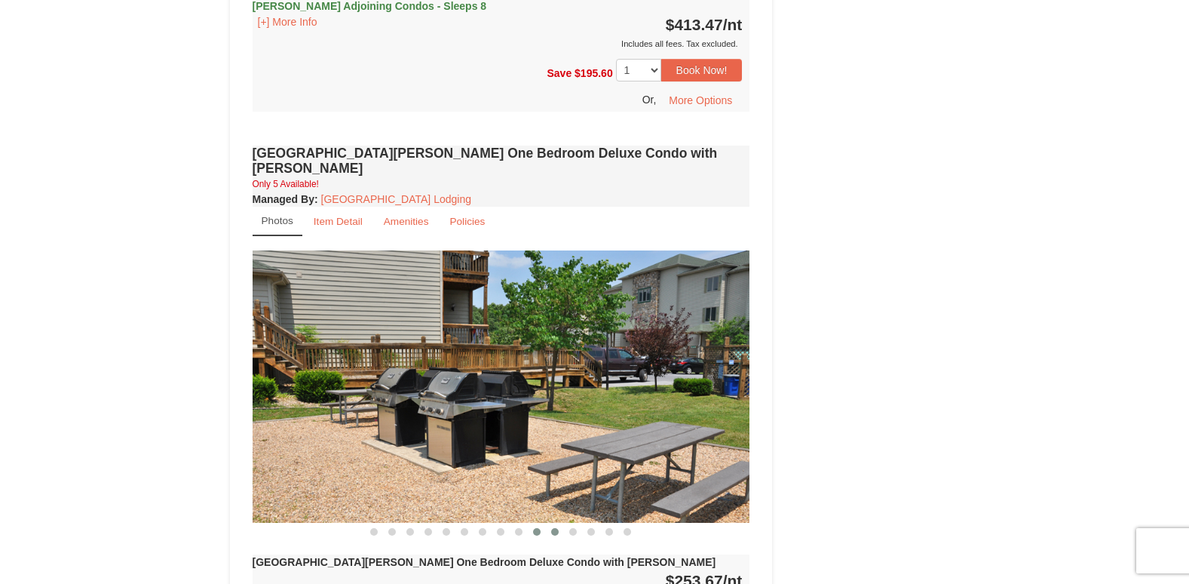
click at [550, 524] on button at bounding box center [555, 531] width 18 height 15
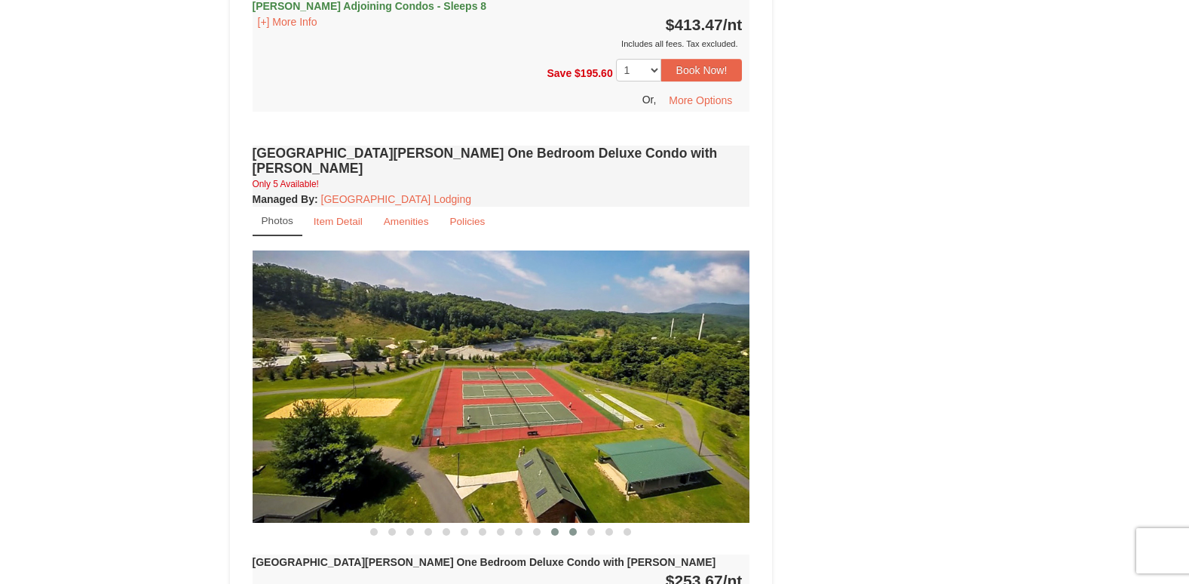
click at [569, 528] on span at bounding box center [573, 532] width 8 height 8
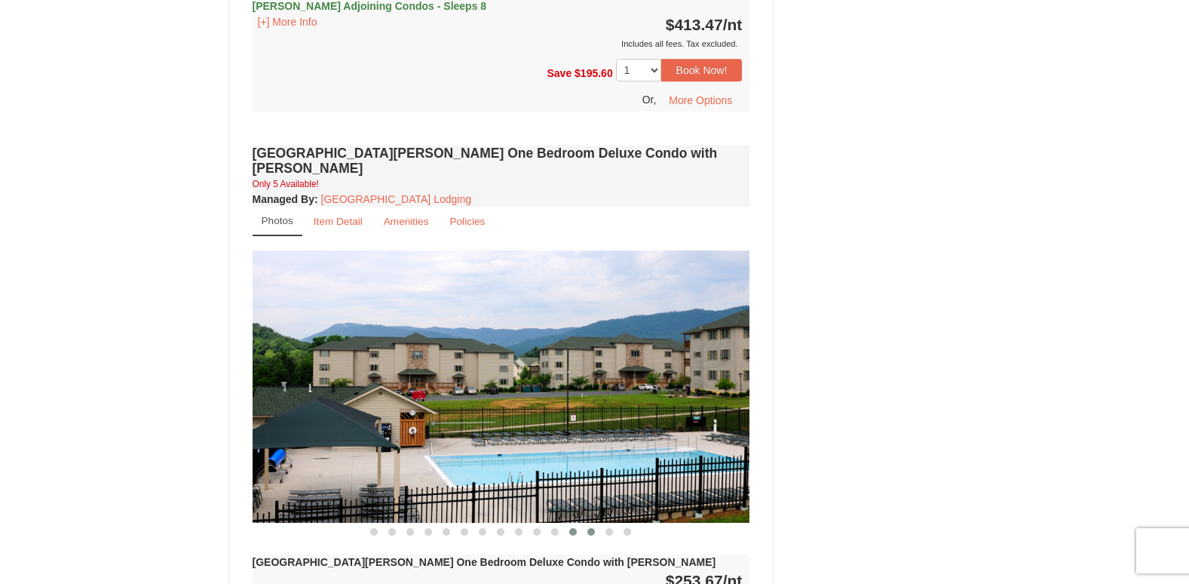
click at [587, 524] on button at bounding box center [591, 531] width 18 height 15
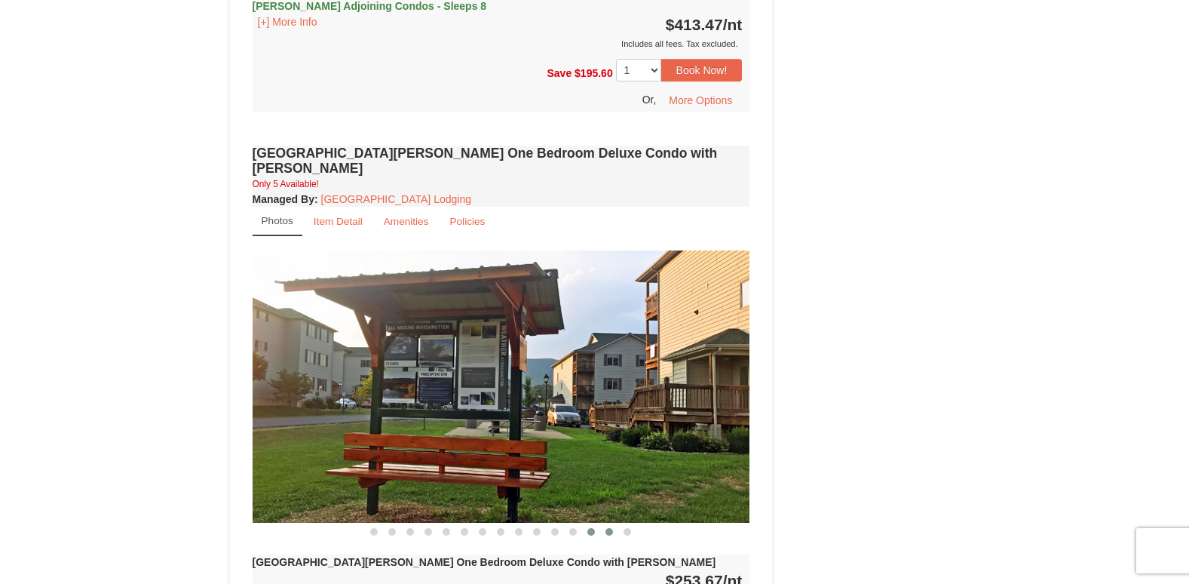
click at [604, 524] on button at bounding box center [609, 531] width 18 height 15
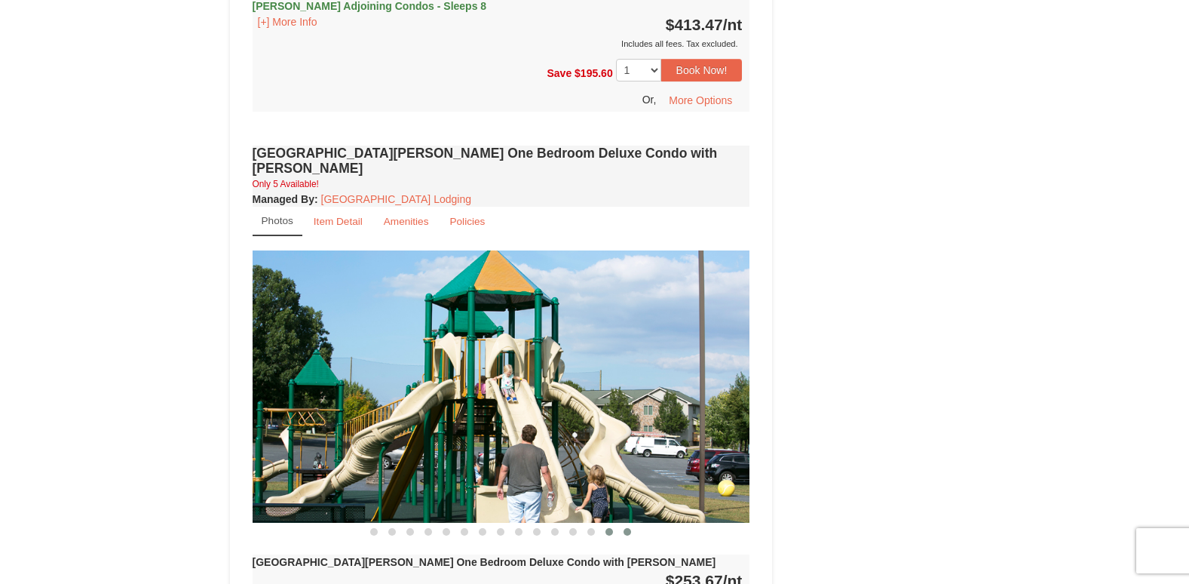
click at [624, 528] on span at bounding box center [628, 532] width 8 height 8
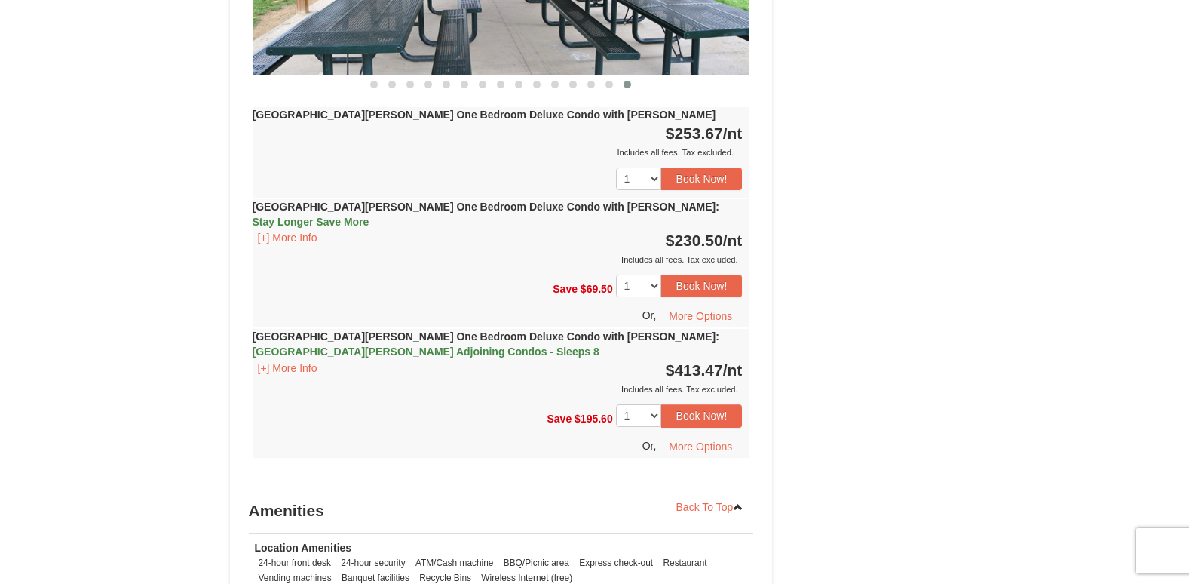
scroll to position [1246, 0]
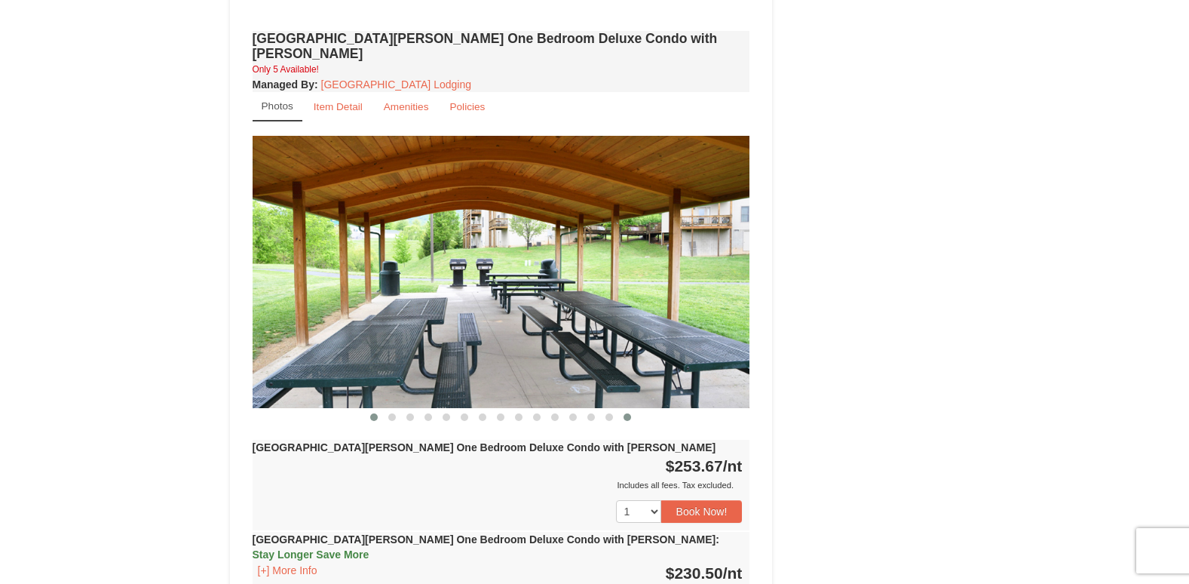
click at [371, 413] on span at bounding box center [374, 417] width 8 height 8
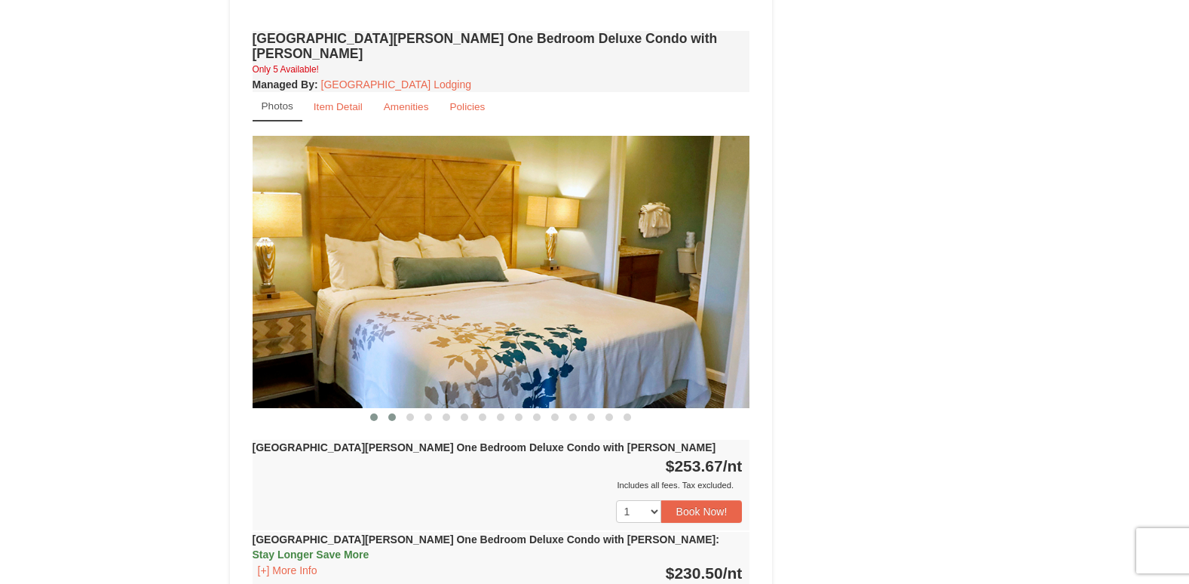
click at [387, 409] on button at bounding box center [392, 416] width 18 height 15
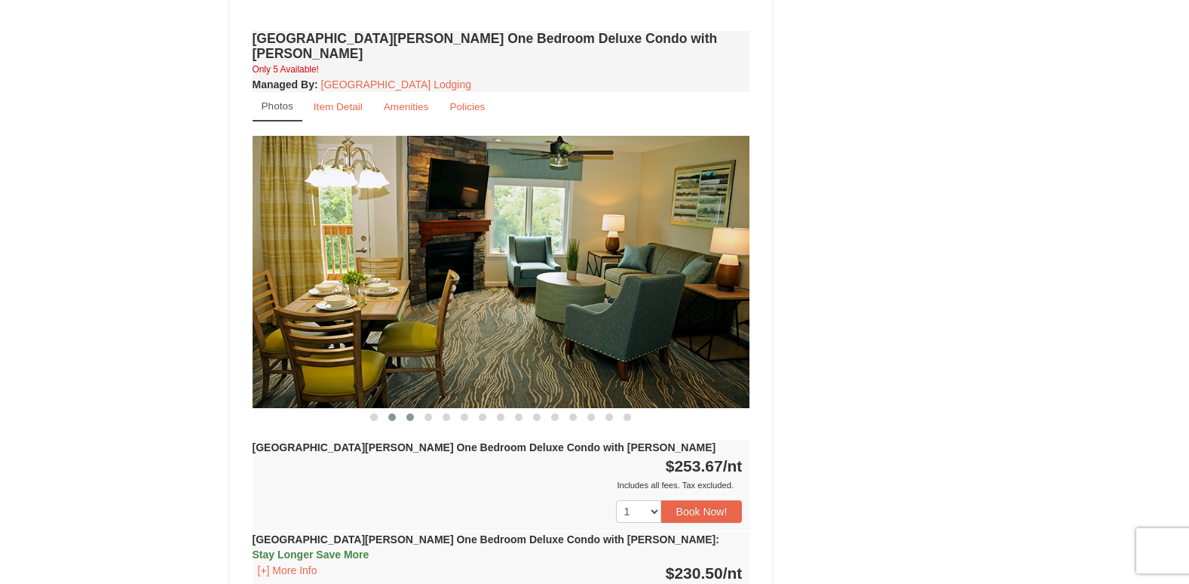
click at [412, 409] on button at bounding box center [410, 416] width 18 height 15
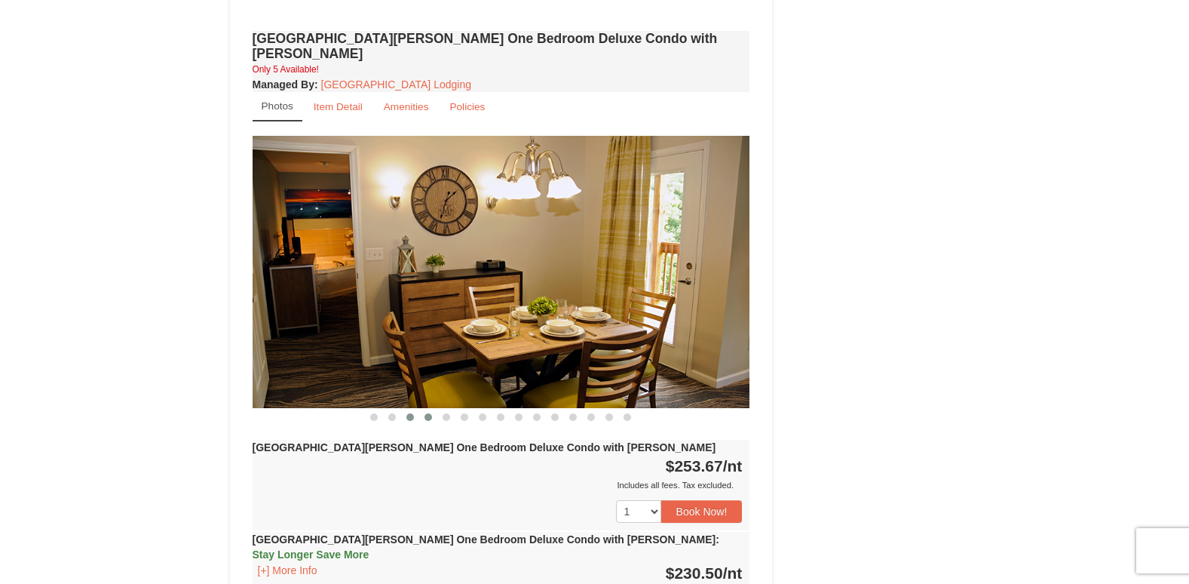
click at [423, 409] on button at bounding box center [428, 416] width 18 height 15
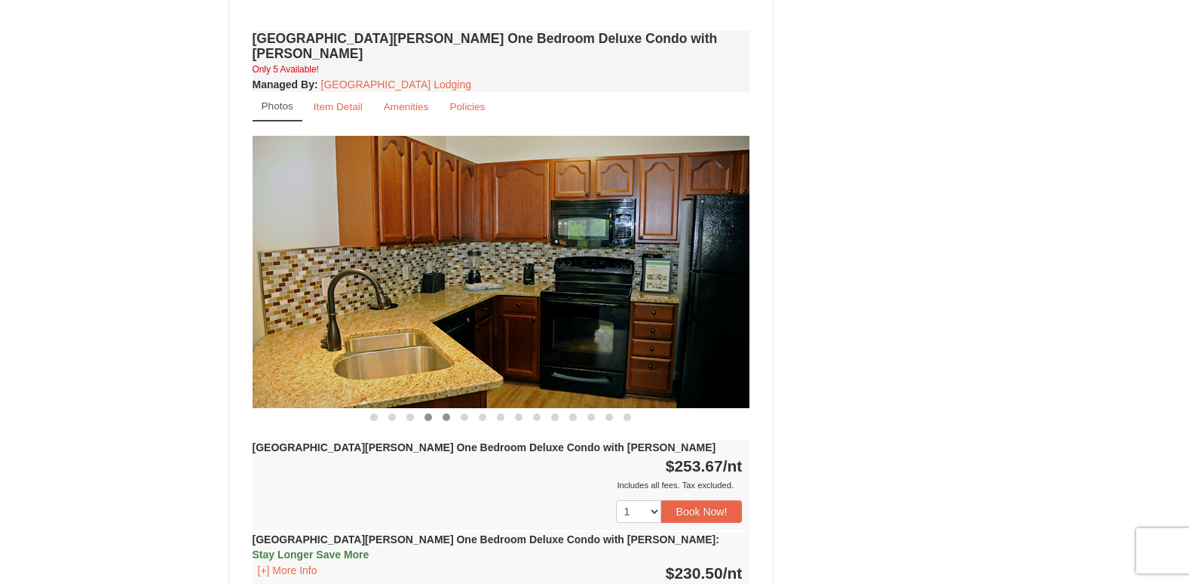
click at [447, 413] on span at bounding box center [447, 417] width 8 height 8
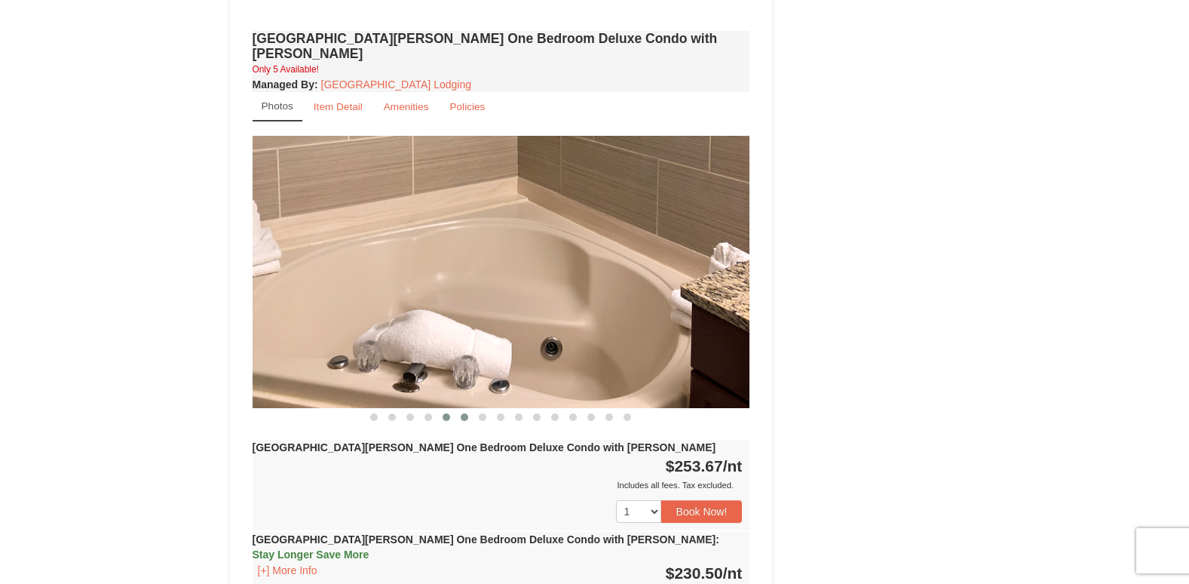
click at [462, 413] on span at bounding box center [465, 417] width 8 height 8
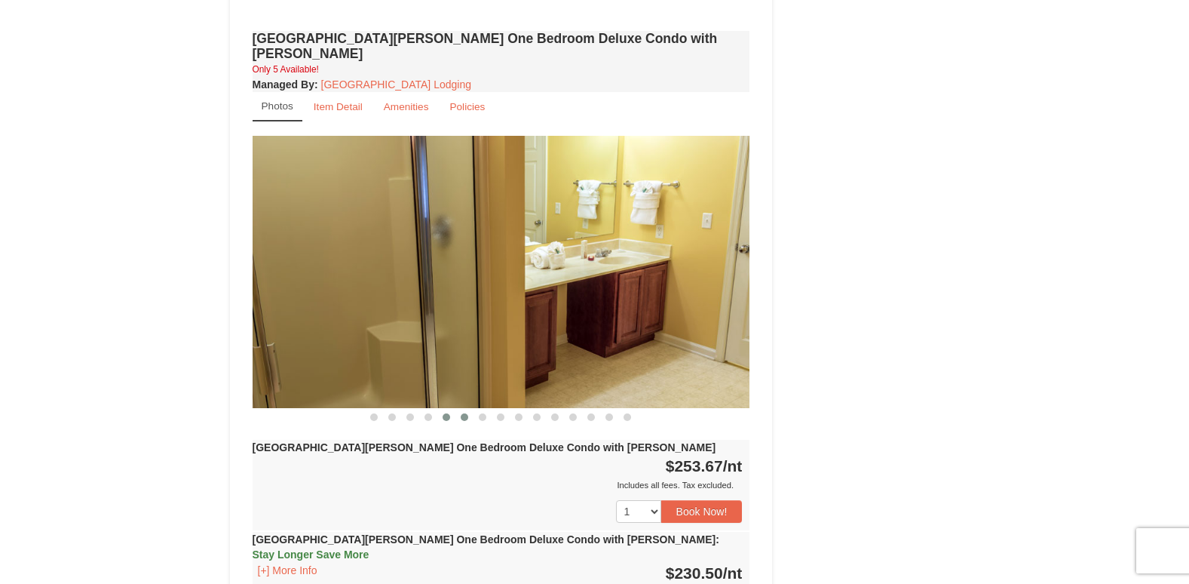
click at [446, 413] on span at bounding box center [447, 417] width 8 height 8
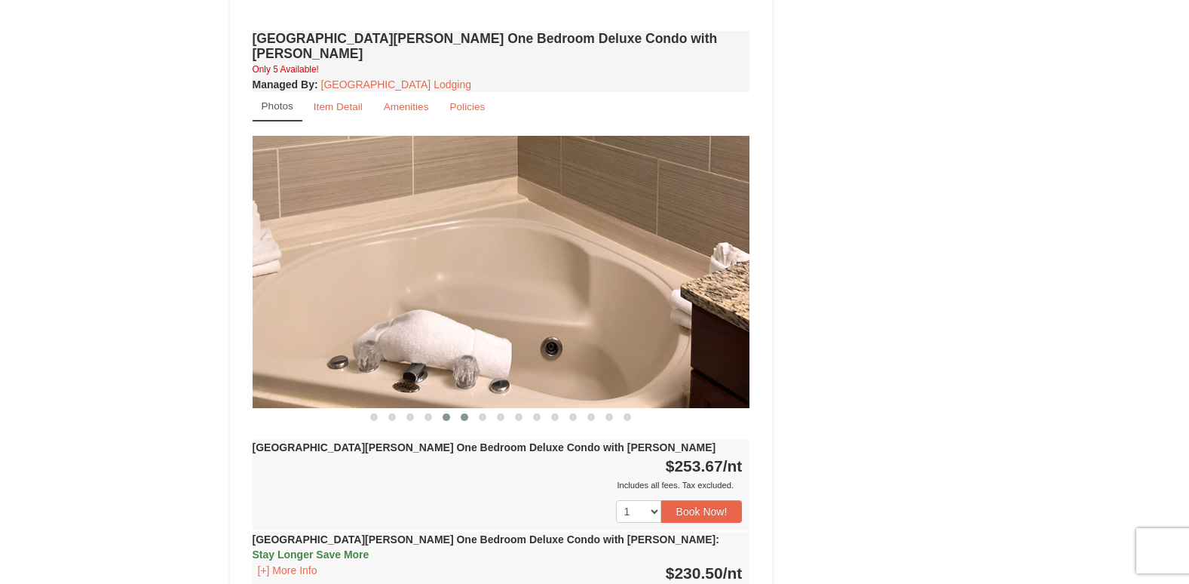
click at [462, 413] on span at bounding box center [465, 417] width 8 height 8
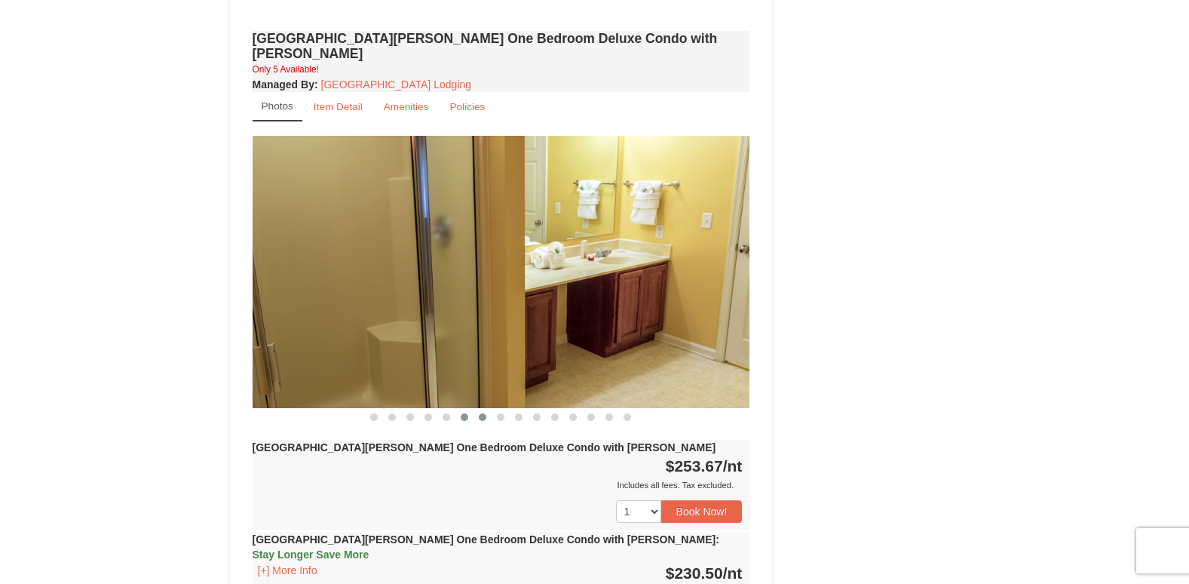
click at [483, 413] on span at bounding box center [483, 417] width 8 height 8
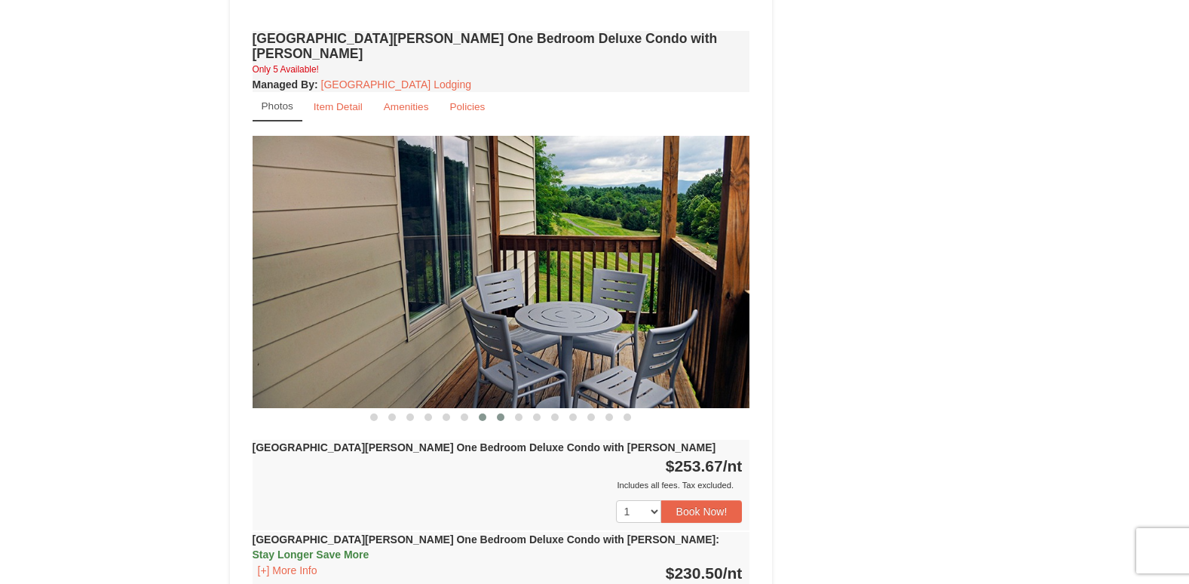
click at [501, 413] on span at bounding box center [501, 417] width 8 height 8
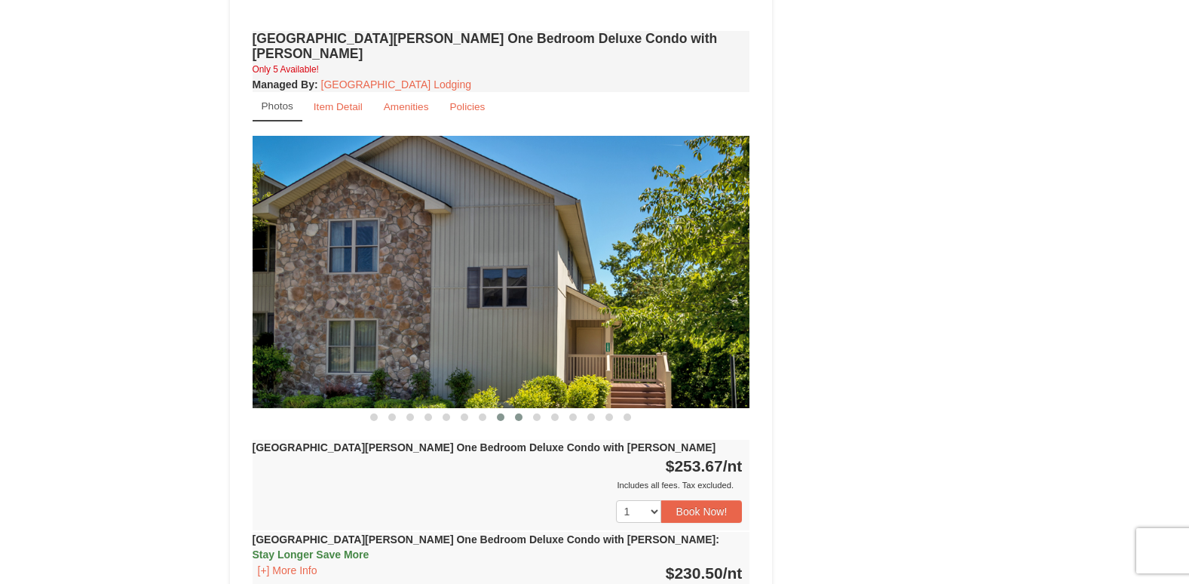
click at [522, 413] on span at bounding box center [519, 417] width 8 height 8
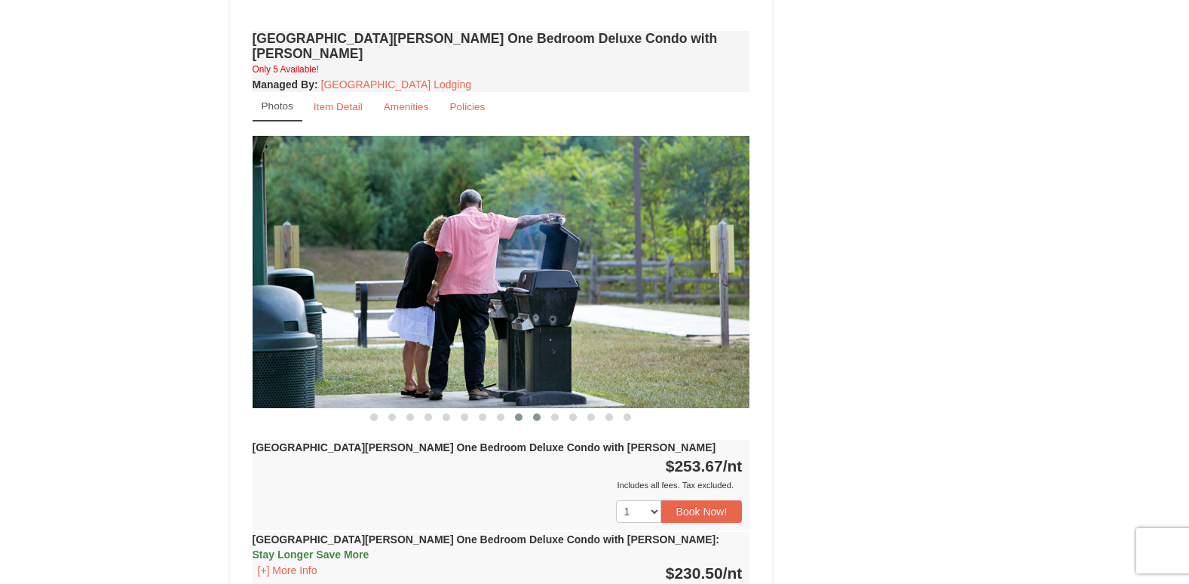
click at [536, 413] on span at bounding box center [537, 417] width 8 height 8
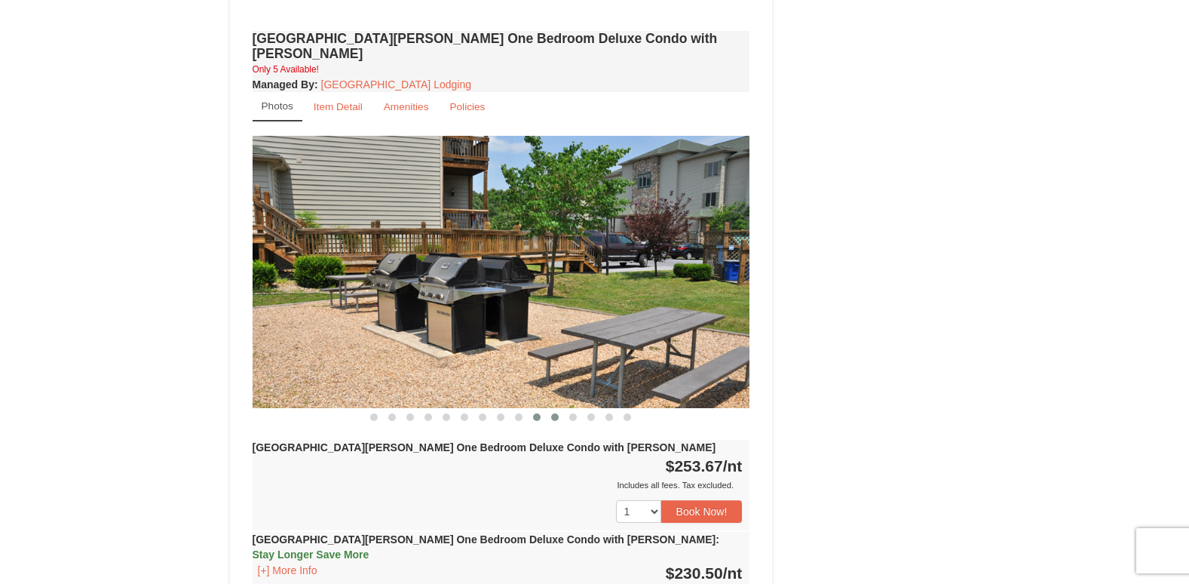
click at [553, 413] on span at bounding box center [555, 417] width 8 height 8
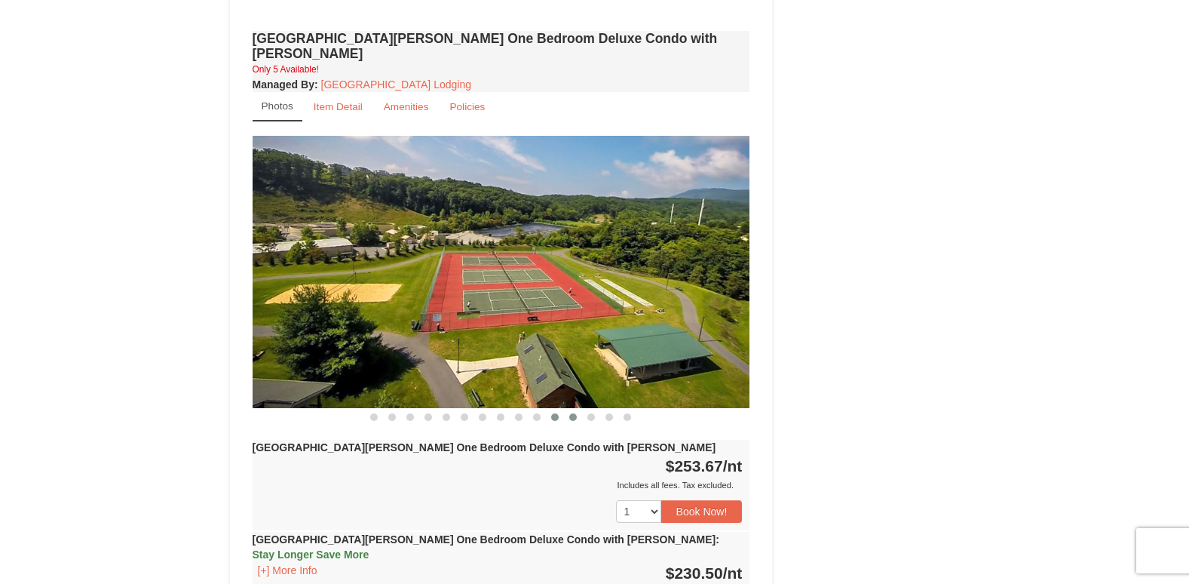
click at [575, 413] on span at bounding box center [573, 417] width 8 height 8
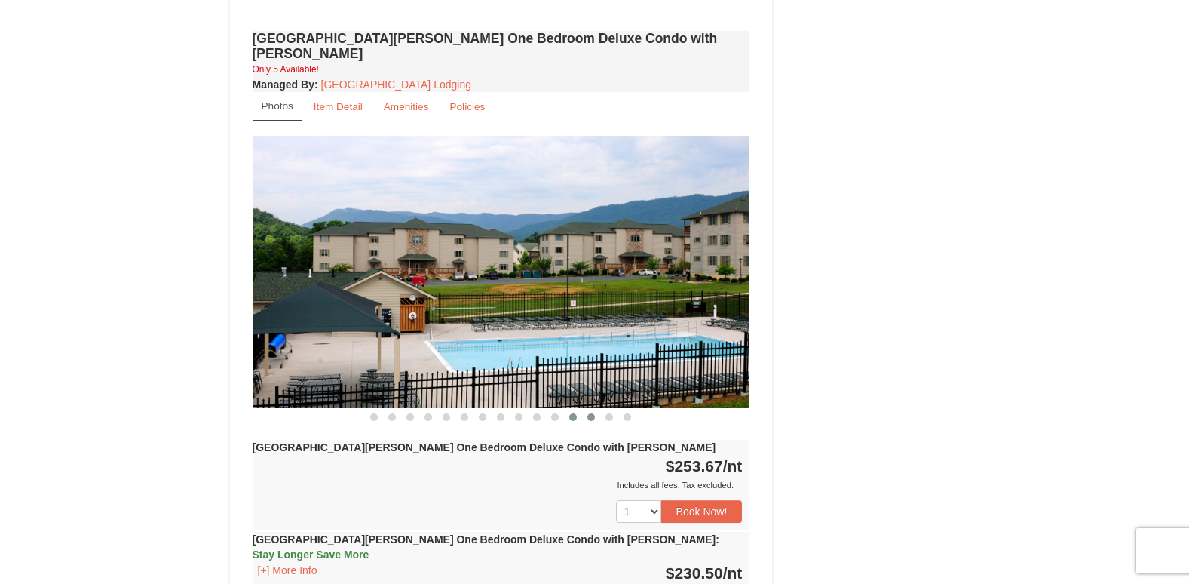
click at [584, 409] on button at bounding box center [591, 416] width 18 height 15
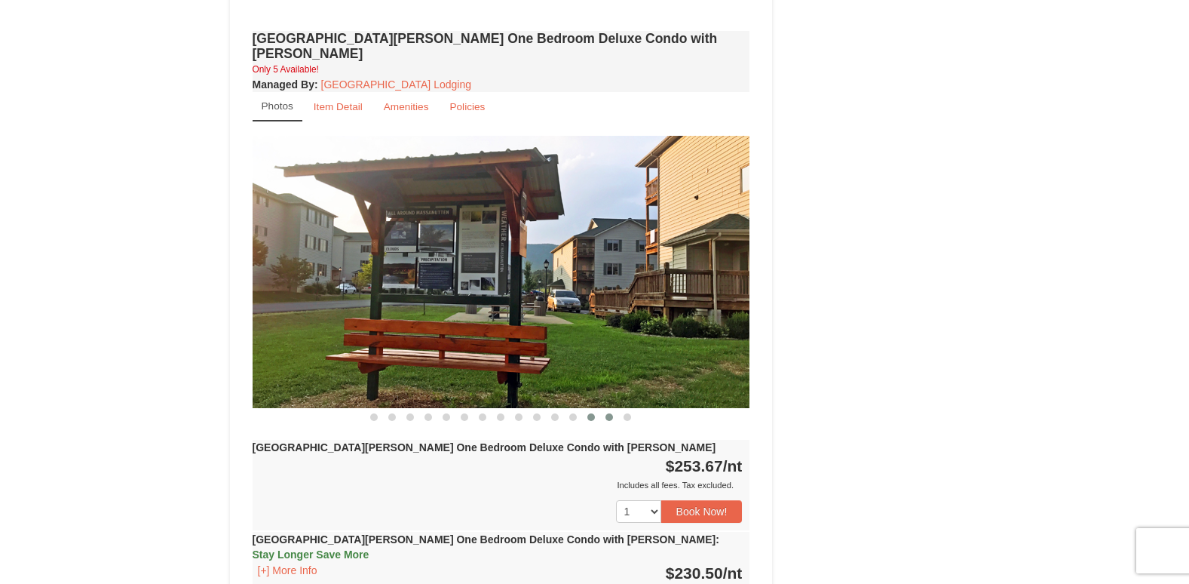
click at [610, 413] on span at bounding box center [609, 417] width 8 height 8
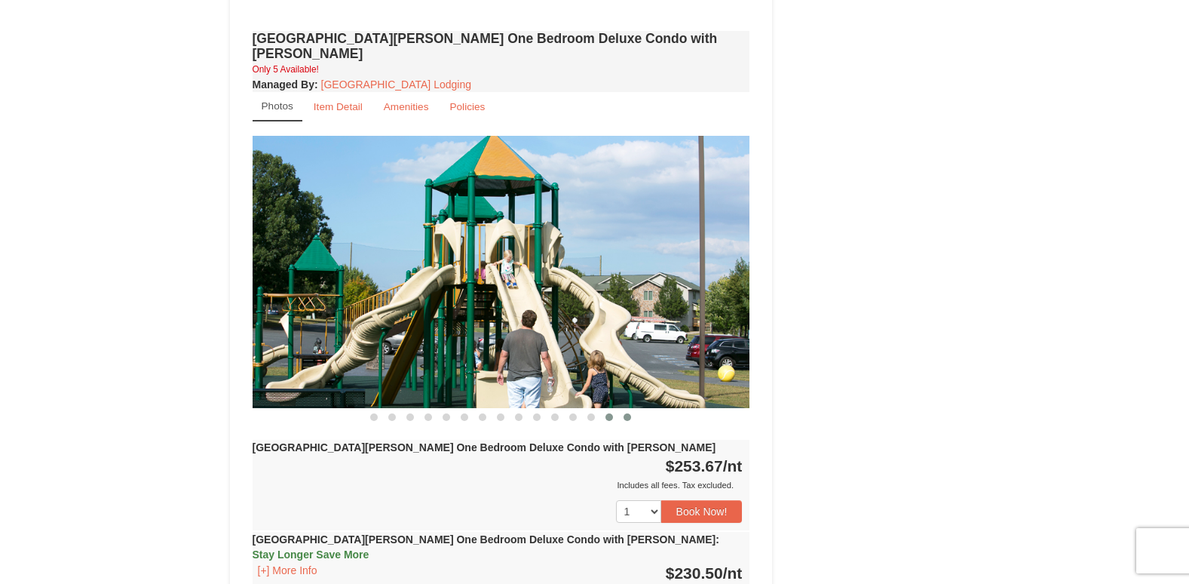
click at [626, 413] on span at bounding box center [628, 417] width 8 height 8
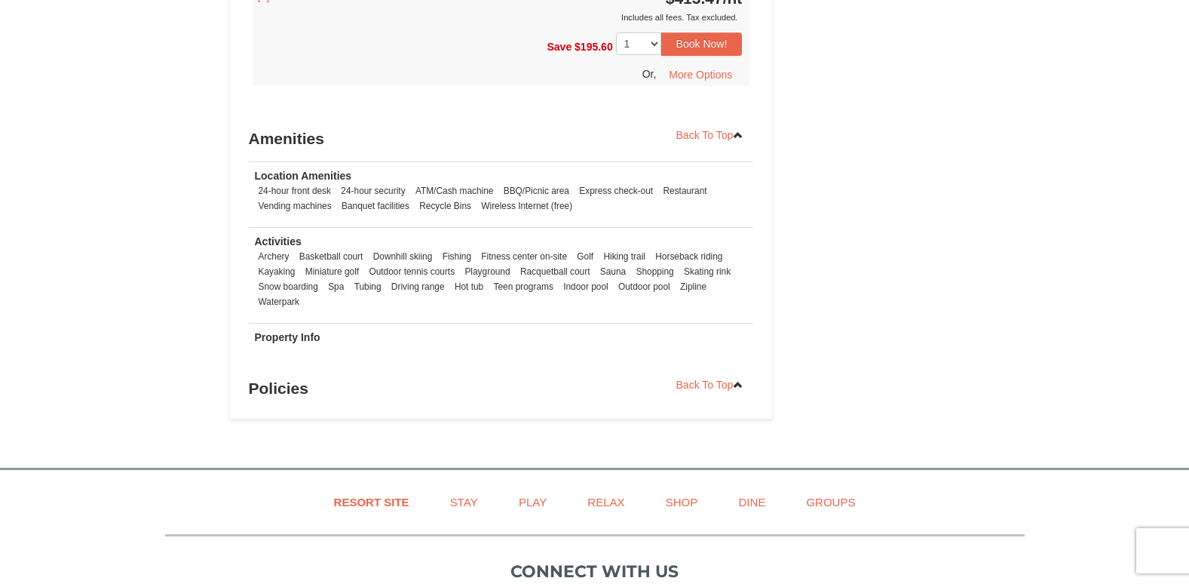
scroll to position [2150, 0]
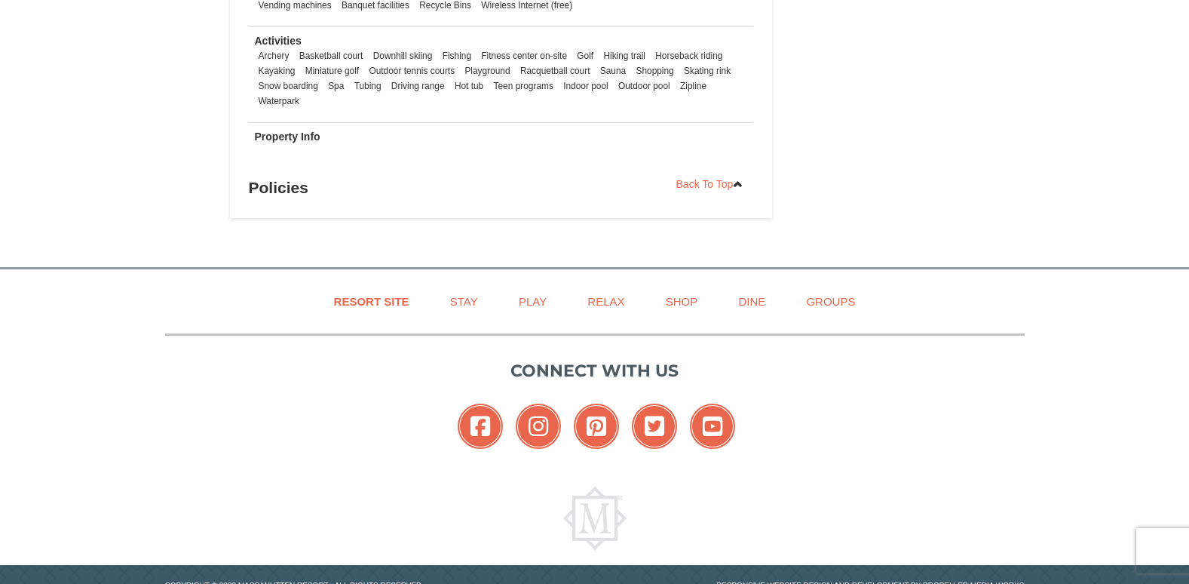
drag, startPoint x: 869, startPoint y: 240, endPoint x: 883, endPoint y: 412, distance: 173.3
drag, startPoint x: 890, startPoint y: 458, endPoint x: 768, endPoint y: 170, distance: 312.6
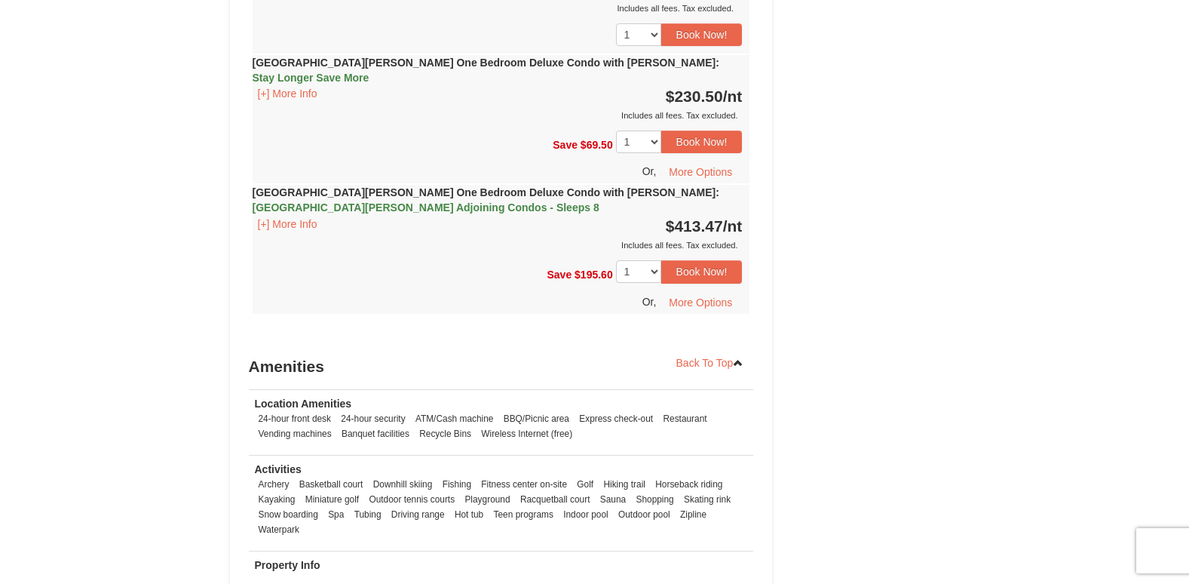
scroll to position [1773, 0]
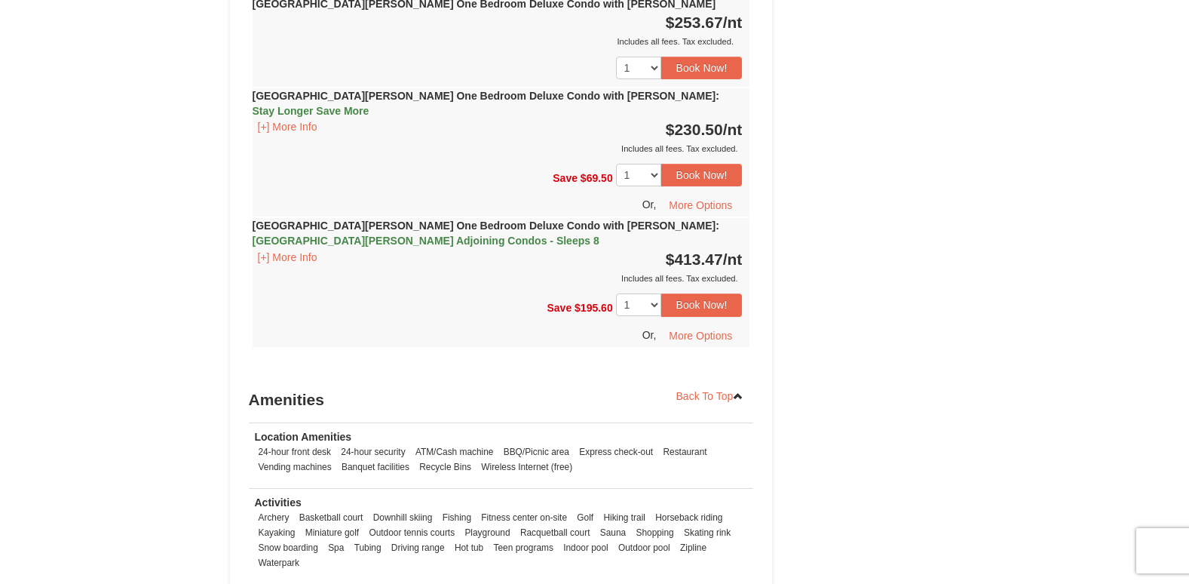
drag, startPoint x: 840, startPoint y: 453, endPoint x: 827, endPoint y: 395, distance: 59.5
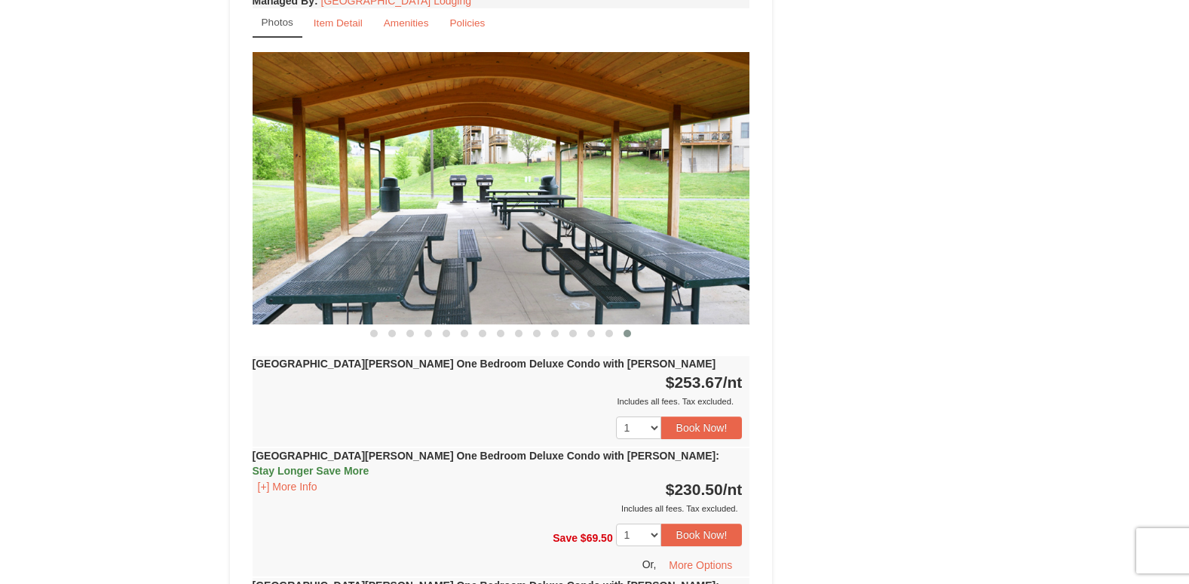
drag, startPoint x: 859, startPoint y: 470, endPoint x: 847, endPoint y: 386, distance: 84.5
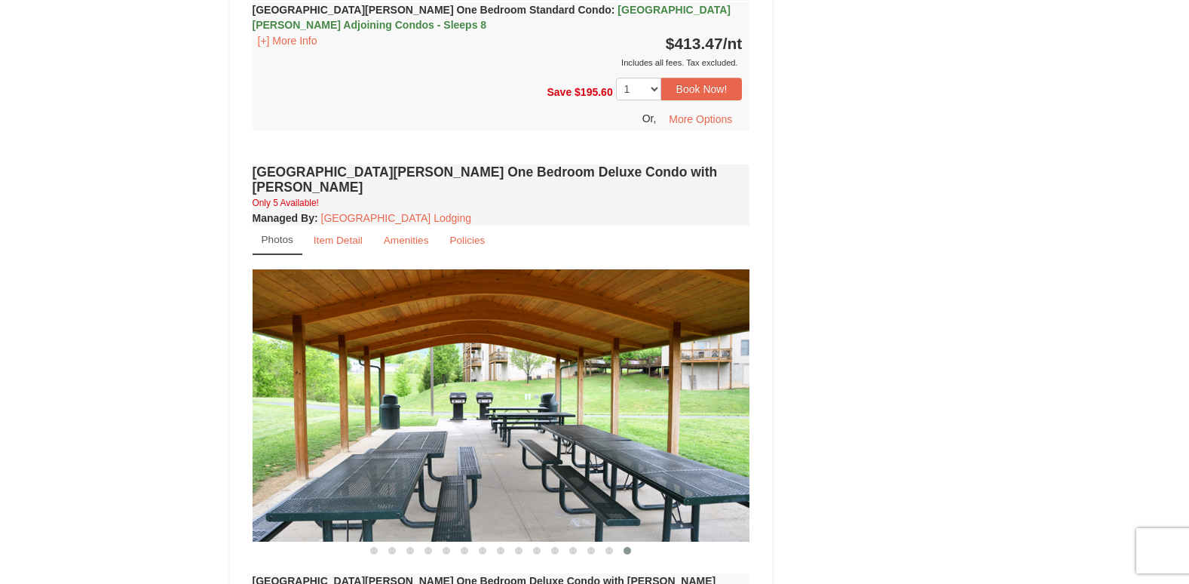
scroll to position [1083, 0]
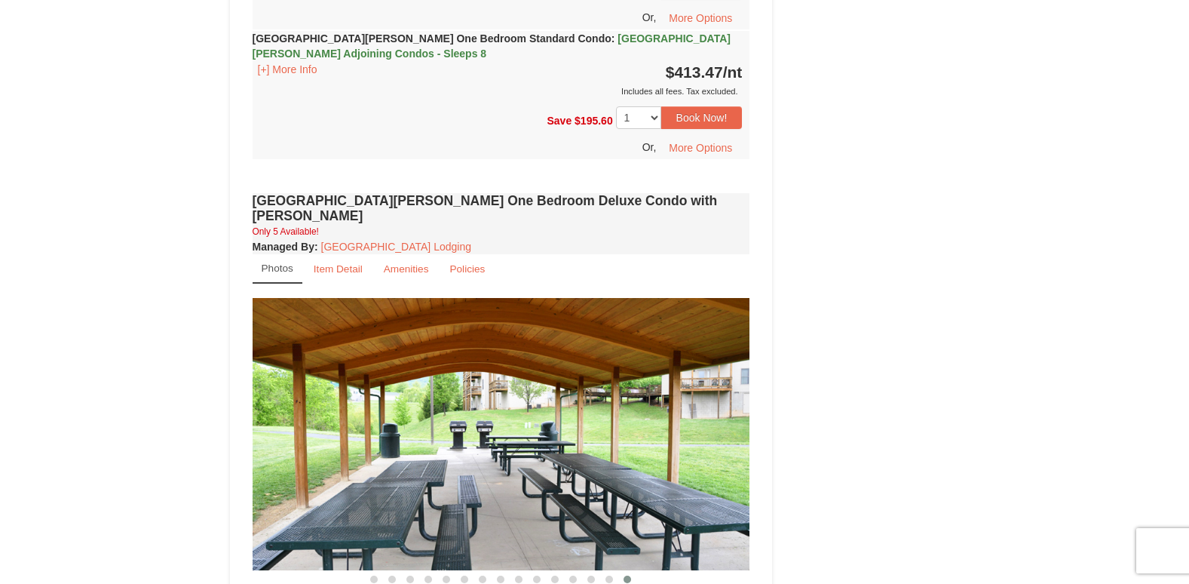
drag, startPoint x: 863, startPoint y: 453, endPoint x: 866, endPoint y: 408, distance: 45.3
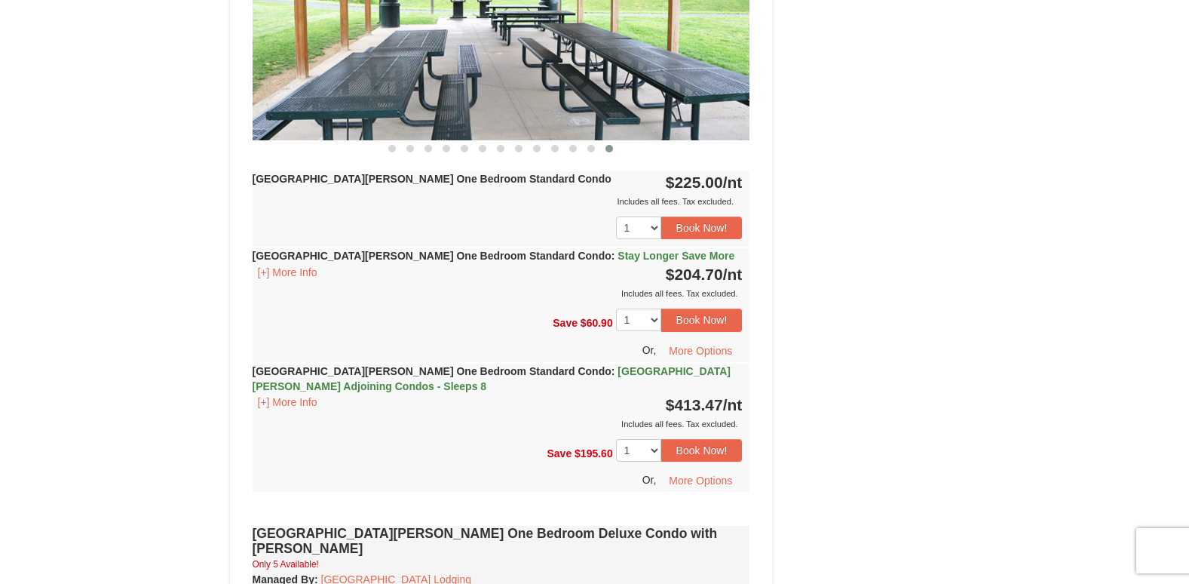
drag, startPoint x: 871, startPoint y: 446, endPoint x: 865, endPoint y: 397, distance: 50.1
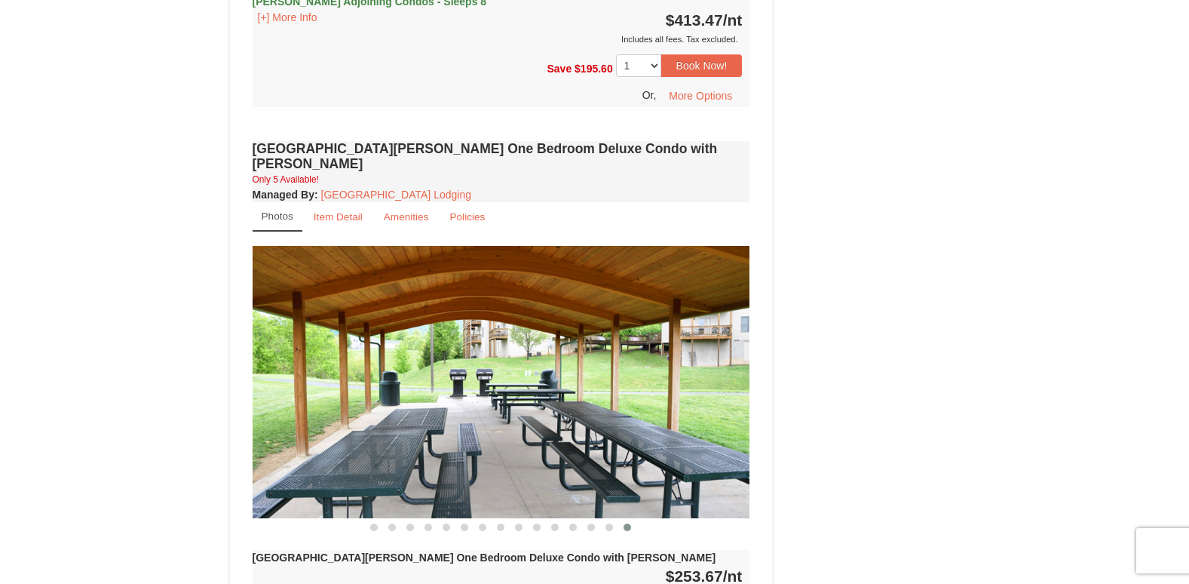
scroll to position [1281, 0]
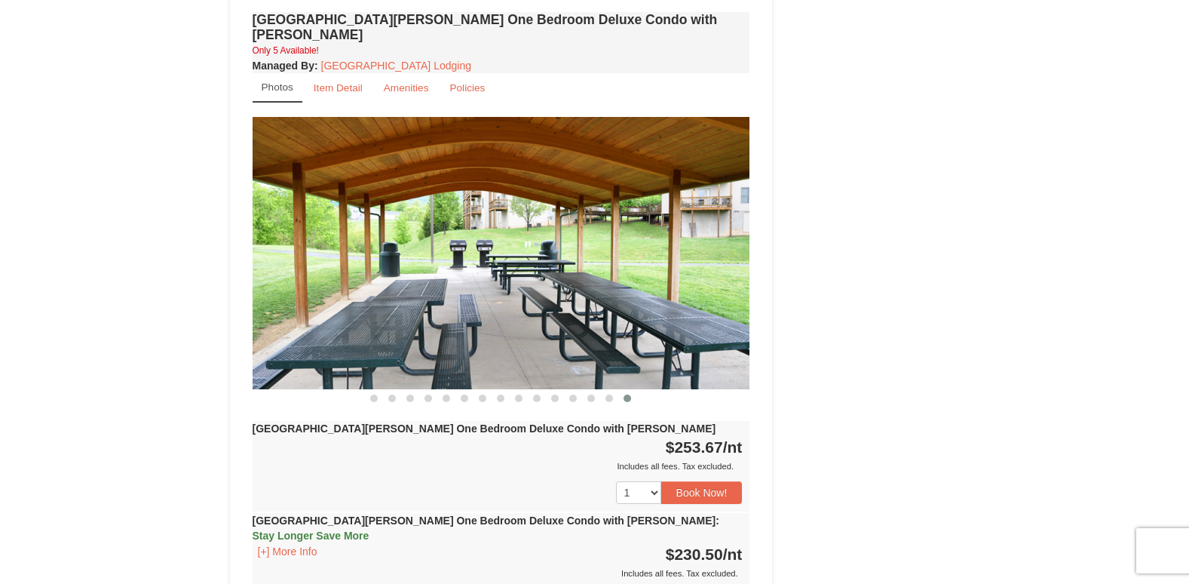
drag, startPoint x: 816, startPoint y: 385, endPoint x: 831, endPoint y: 470, distance: 86.5
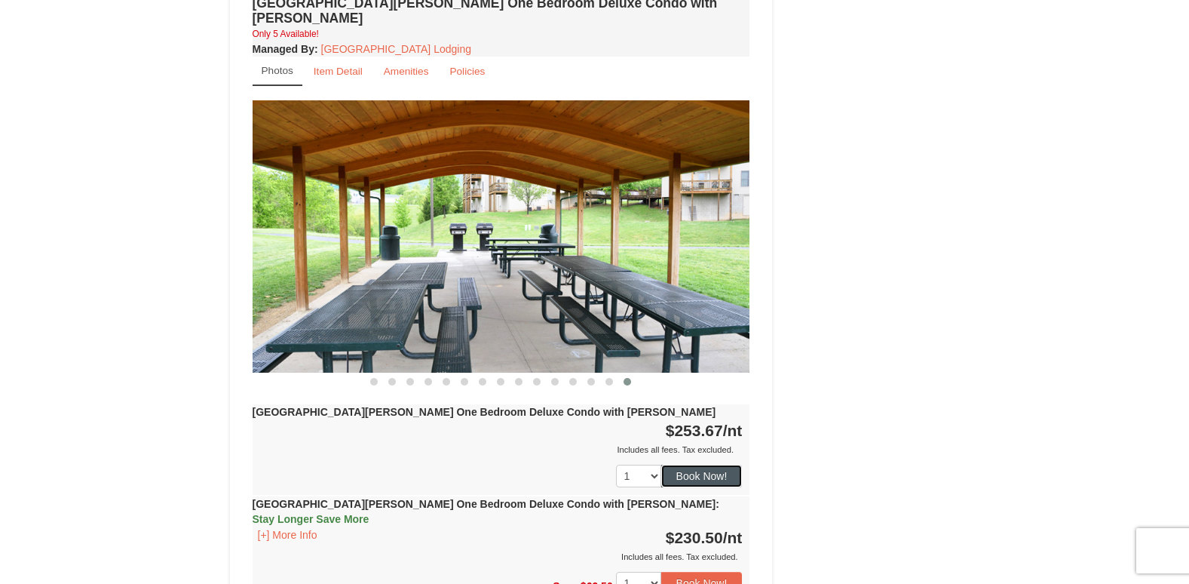
click at [691, 464] on button "Book Now!" at bounding box center [701, 475] width 81 height 23
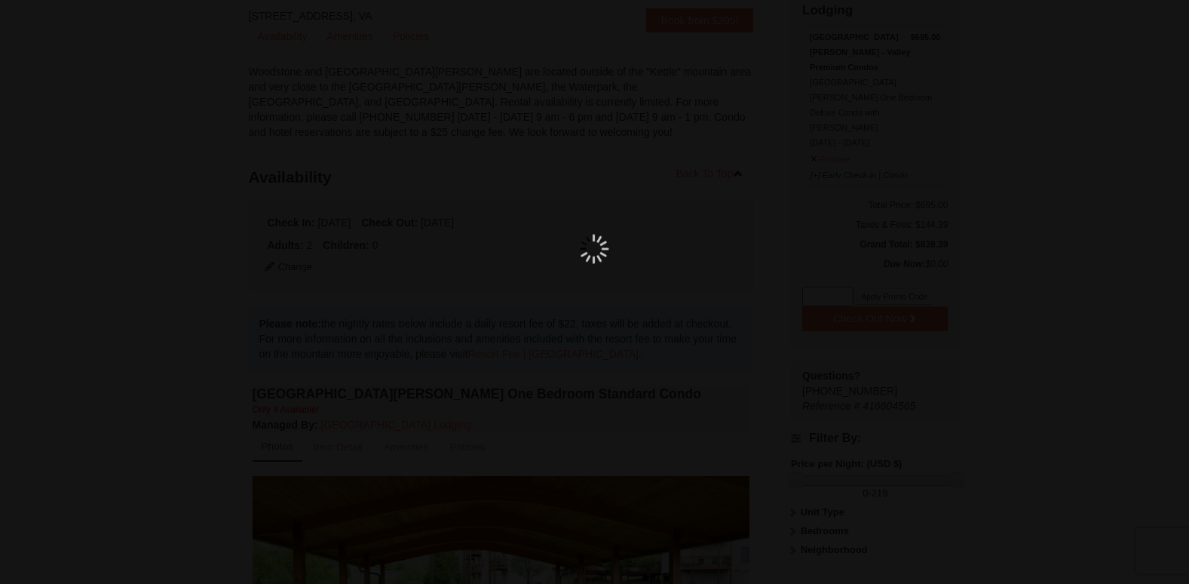
scroll to position [132, 0]
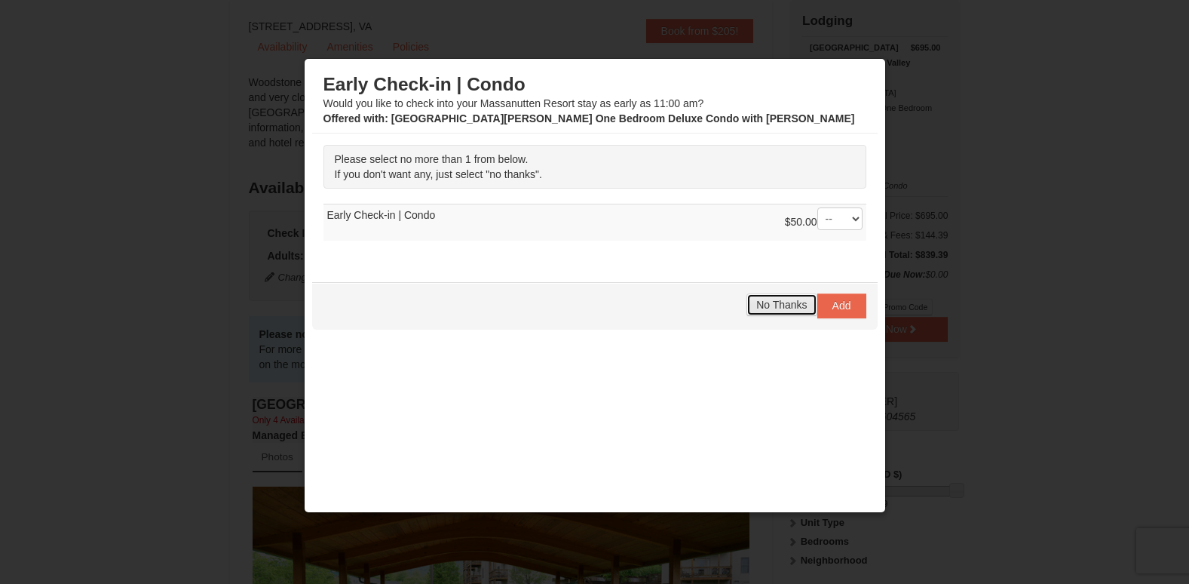
click at [778, 305] on span "No Thanks" at bounding box center [781, 305] width 51 height 12
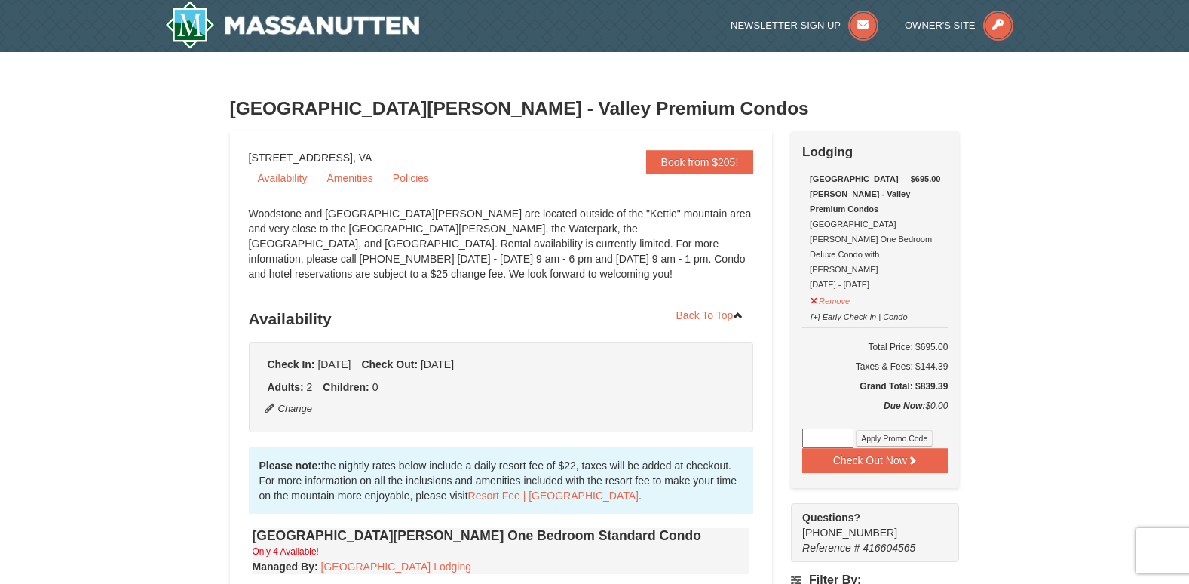
scroll to position [0, 0]
